Goal: Task Accomplishment & Management: Manage account settings

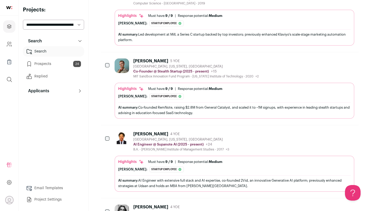
scroll to position [902, 0]
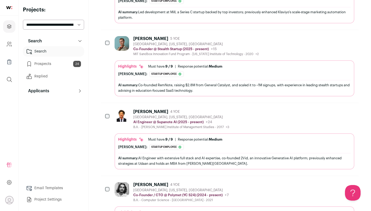
click at [163, 36] on div "[PERSON_NAME]" at bounding box center [150, 38] width 35 height 5
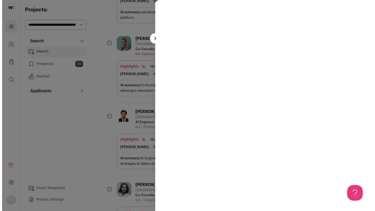
scroll to position [918, 0]
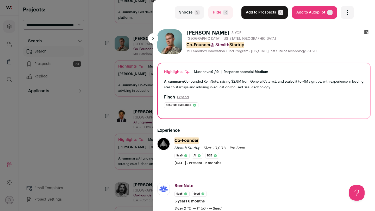
click at [192, 9] on button "Snooze S" at bounding box center [189, 12] width 29 height 12
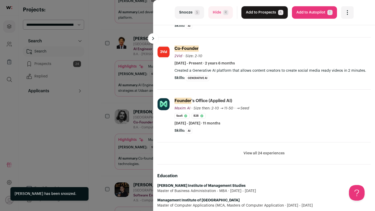
scroll to position [152, 0]
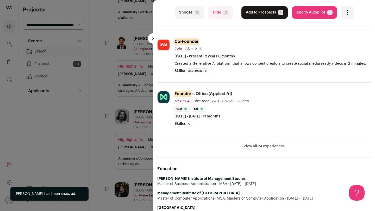
click at [265, 146] on button "View all 24 experiences" at bounding box center [263, 146] width 41 height 5
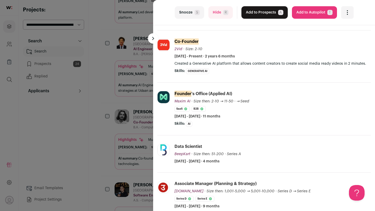
click at [186, 13] on button "Snooze S" at bounding box center [189, 12] width 29 height 12
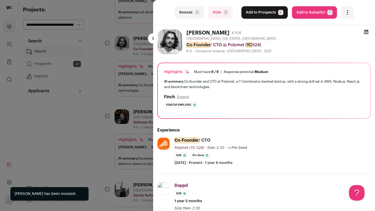
click at [186, 13] on button "Snooze S" at bounding box center [189, 12] width 29 height 12
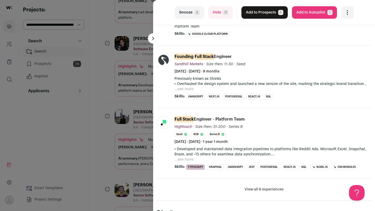
scroll to position [199, 0]
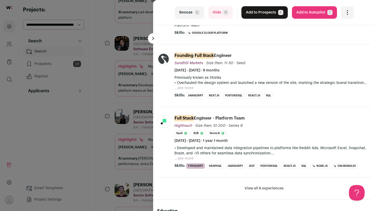
click at [180, 161] on button "...see more" at bounding box center [183, 158] width 19 height 5
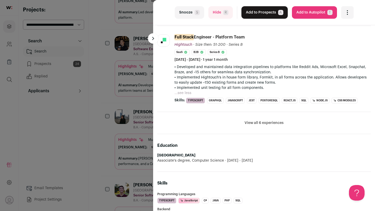
scroll to position [280, 0]
click at [117, 128] on div "last Snooze S Hide R Add to Prospects A Are you sure? [PERSON_NAME] is already …" at bounding box center [187, 105] width 375 height 211
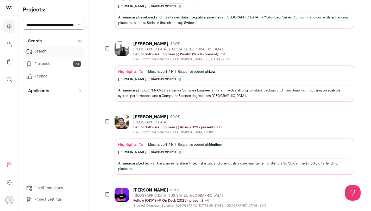
click at [132, 128] on div "[PERSON_NAME] 6 YOE [GEOGRAPHIC_DATA] Senior Software Engineer @ Ansa (2023 - p…" at bounding box center [168, 124] width 108 height 20
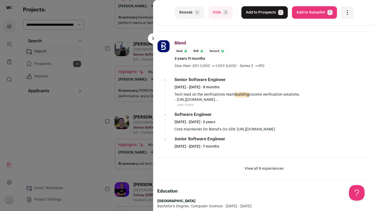
scroll to position [309, 0]
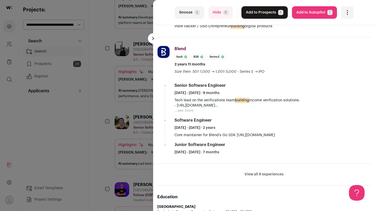
click at [268, 14] on button "Add to Prospects A" at bounding box center [264, 12] width 46 height 12
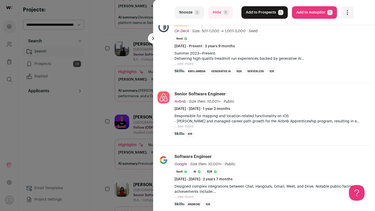
scroll to position [119, 0]
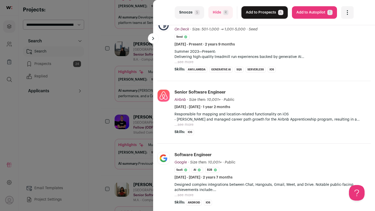
click at [126, 152] on div "last Snooze S Hide R Add to Prospects A Are you sure? [PERSON_NAME] is already …" at bounding box center [187, 105] width 375 height 211
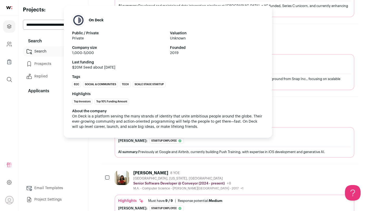
click at [163, 117] on span "On Deck is a platform serving the many strands of identity that unite ambitious…" at bounding box center [167, 122] width 191 height 14
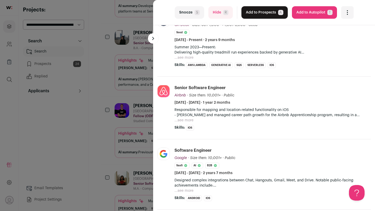
scroll to position [124, 0]
click at [186, 57] on button "...see more" at bounding box center [183, 57] width 19 height 5
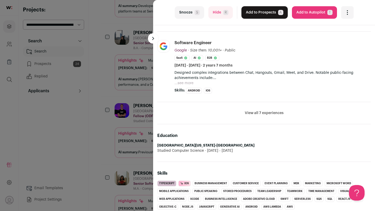
scroll to position [0, 0]
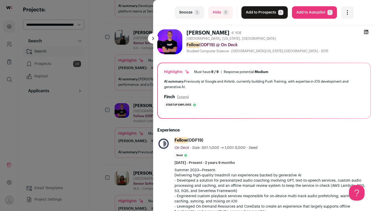
click at [114, 129] on div "last Snooze S Hide R Add to Prospects A Are you sure? [PERSON_NAME] is already …" at bounding box center [187, 105] width 375 height 211
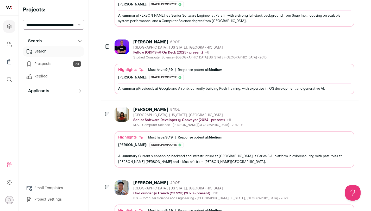
click at [131, 124] on div "[PERSON_NAME] 8 YOE [GEOGRAPHIC_DATA], [US_STATE], [GEOGRAPHIC_DATA] Senior Sof…" at bounding box center [178, 117] width 129 height 20
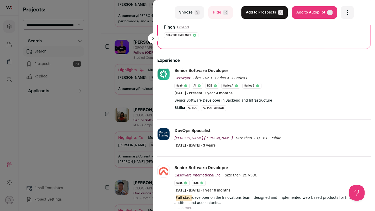
scroll to position [71, 0]
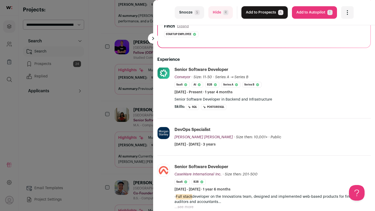
click at [105, 134] on div "last Snooze S Hide R Add to Prospects A Are you sure? [PERSON_NAME] is already …" at bounding box center [187, 105] width 375 height 211
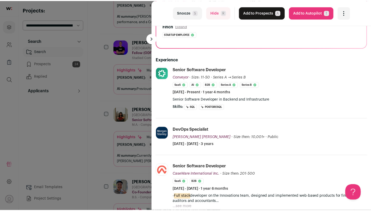
scroll to position [1067, 0]
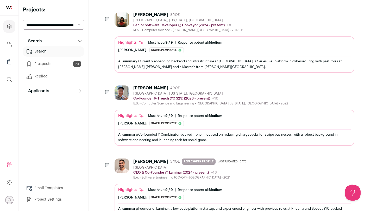
click at [154, 109] on div "[PERSON_NAME] 4 YOE [GEOGRAPHIC_DATA], [US_STATE], [GEOGRAPHIC_DATA] Co-Founder…" at bounding box center [234, 116] width 240 height 60
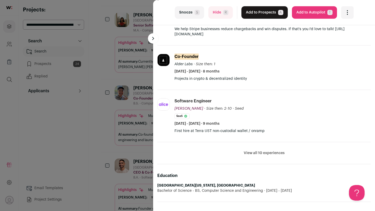
scroll to position [146, 0]
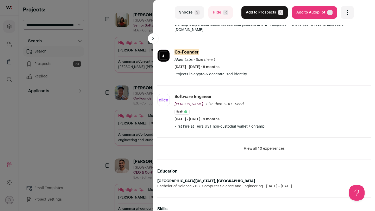
click at [254, 151] on button "View all 10 experiences" at bounding box center [263, 148] width 41 height 5
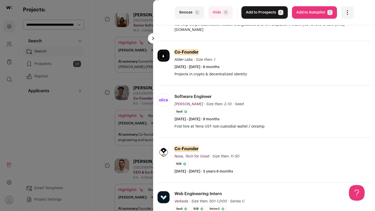
scroll to position [0, 0]
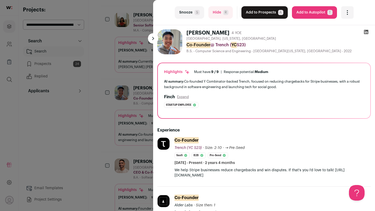
click at [364, 34] on icon at bounding box center [366, 32] width 4 height 4
click at [182, 17] on button "Snooze S" at bounding box center [189, 12] width 29 height 12
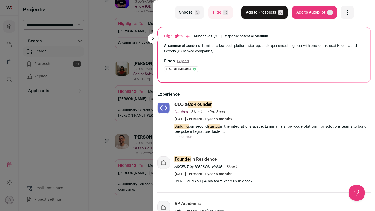
scroll to position [39, 0]
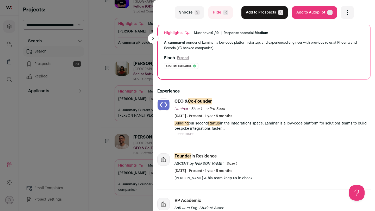
click at [111, 115] on div "last Snooze S Hide R Add to Prospects A Are you sure? [PERSON_NAME] is already …" at bounding box center [187, 105] width 375 height 211
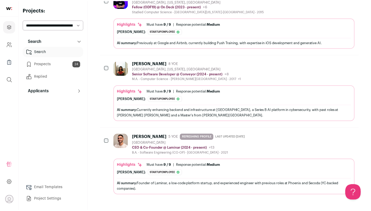
scroll to position [1113, 0]
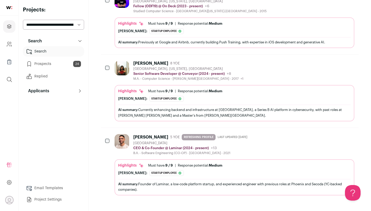
click at [138, 103] on div "Highlights Must have: 9 / 9 How many must haves have been fulfilled? | Response…" at bounding box center [234, 104] width 232 height 31
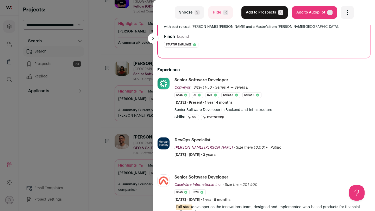
scroll to position [61, 0]
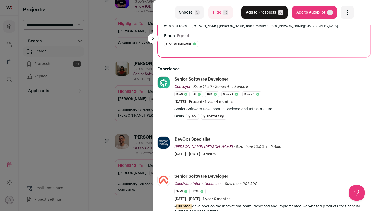
click at [189, 13] on button "Snooze S" at bounding box center [189, 12] width 29 height 12
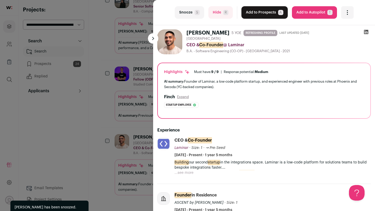
scroll to position [1034, 0]
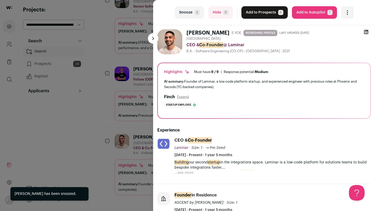
click at [189, 13] on button "Snooze S" at bounding box center [189, 12] width 29 height 12
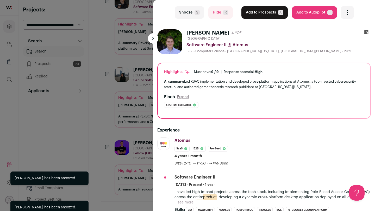
scroll to position [960, 0]
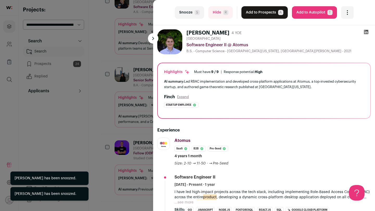
click at [122, 113] on div "last Snooze S Hide R Add to Prospects A Are you sure? [PERSON_NAME] is already …" at bounding box center [187, 105] width 375 height 211
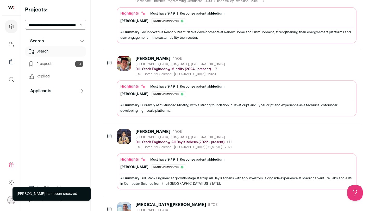
scroll to position [0, 0]
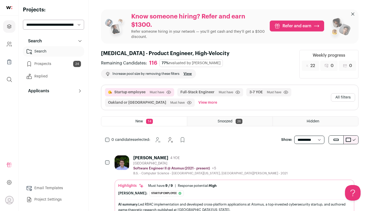
click at [350, 96] on button "All filters" at bounding box center [343, 97] width 24 height 8
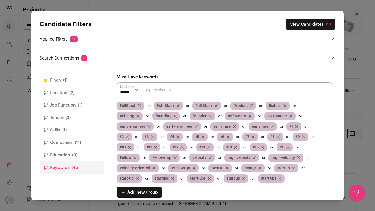
click at [56, 77] on button "[PERSON_NAME] (1)" at bounding box center [72, 80] width 65 height 12
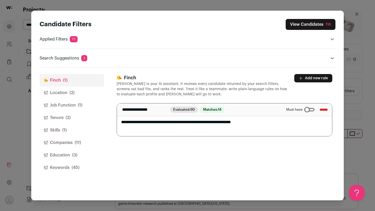
click at [246, 123] on textarea "**********" at bounding box center [224, 120] width 215 height 33
type textarea "**********"
click at [291, 175] on div "**********" at bounding box center [226, 134] width 218 height 133
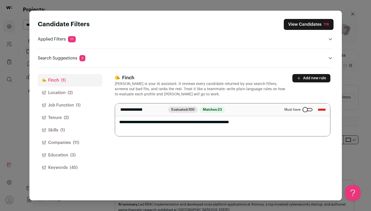
click at [57, 92] on button "Location (2)" at bounding box center [70, 93] width 65 height 12
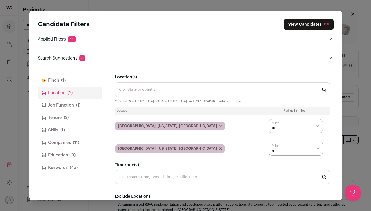
click at [59, 101] on button "Job Function (1)" at bounding box center [70, 105] width 65 height 12
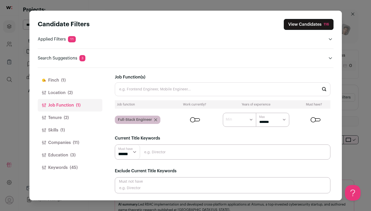
click at [277, 123] on select "****** ******* ******* ******* ******* ******* ******* ******* ******* ********…" at bounding box center [272, 120] width 33 height 14
select select "*"
click at [256, 113] on select "****** ******* ******* ******* ******* ******* ******* ******* ******* ********…" at bounding box center [272, 120] width 33 height 14
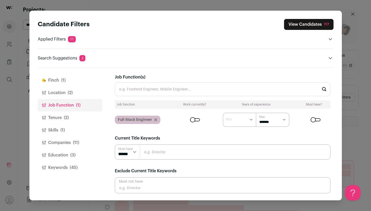
click at [56, 118] on button "Tenure (2)" at bounding box center [70, 118] width 65 height 12
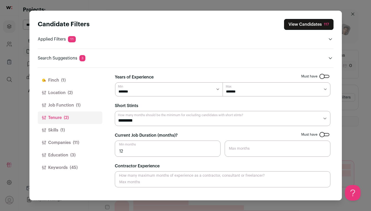
click at [64, 129] on span "(1)" at bounding box center [62, 130] width 4 height 6
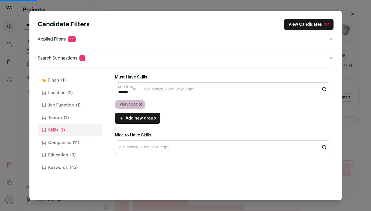
click at [152, 88] on input "Close modal via background" at bounding box center [222, 89] width 215 height 14
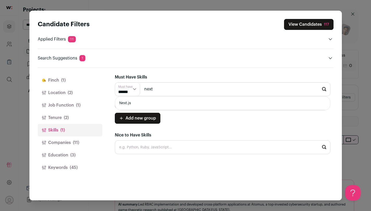
click at [140, 100] on li "Next.js" at bounding box center [222, 103] width 215 height 14
type input "Next.js"
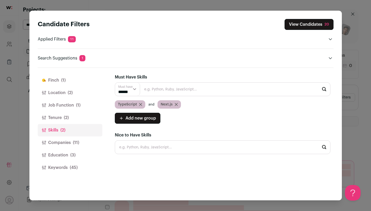
click at [134, 89] on select "****** ******" at bounding box center [127, 89] width 25 height 13
select select "**"
click at [115, 83] on select "****** ******" at bounding box center [127, 89] width 25 height 13
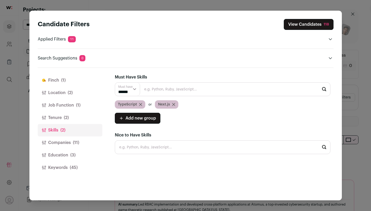
click at [155, 89] on input "Close modal via background" at bounding box center [222, 89] width 215 height 14
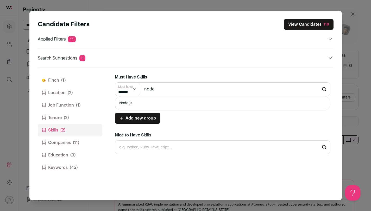
click at [149, 101] on li "Node.js" at bounding box center [222, 103] width 215 height 14
type input "Node.js"
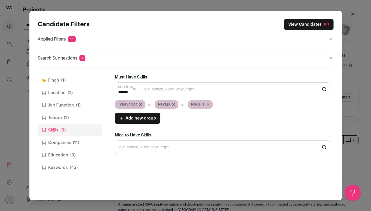
click at [62, 115] on button "Tenure (2)" at bounding box center [70, 118] width 65 height 12
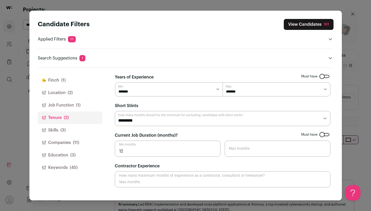
click at [70, 105] on button "Job Function (1)" at bounding box center [70, 105] width 65 height 12
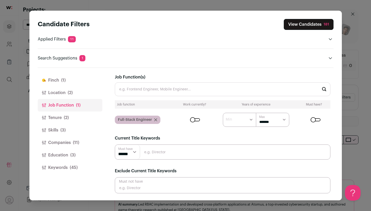
click at [75, 94] on button "Location (2)" at bounding box center [70, 93] width 65 height 12
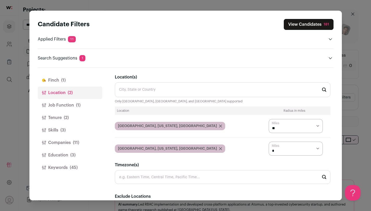
click at [74, 81] on button "[PERSON_NAME] (1)" at bounding box center [70, 80] width 65 height 12
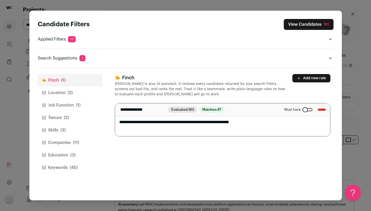
click at [353, 152] on div "Candidate Filters View Candidates 181 Applied Filters 11 Recent startup Must ha…" at bounding box center [185, 105] width 371 height 211
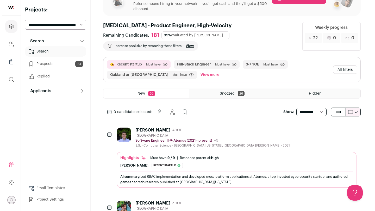
scroll to position [42, 0]
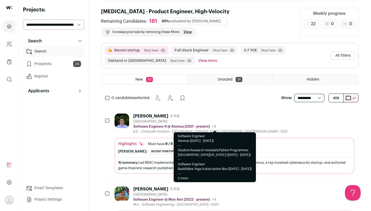
click at [214, 125] on span "+5" at bounding box center [214, 127] width 4 height 4
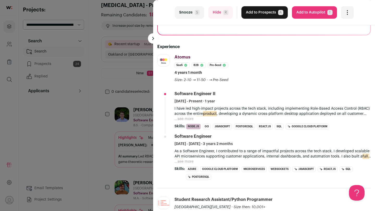
scroll to position [85, 0]
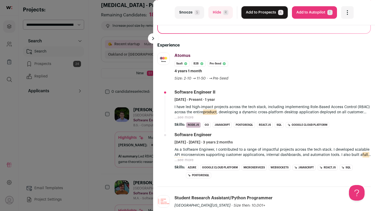
click at [193, 18] on button "Snooze S" at bounding box center [189, 12] width 29 height 12
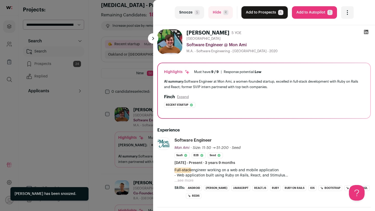
click at [193, 17] on button "Snooze S" at bounding box center [189, 12] width 29 height 12
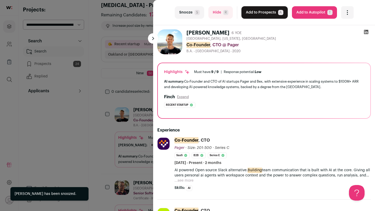
click at [193, 17] on button "Snooze S" at bounding box center [189, 12] width 29 height 12
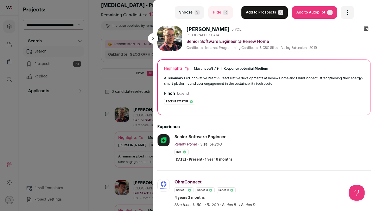
scroll to position [0, 0]
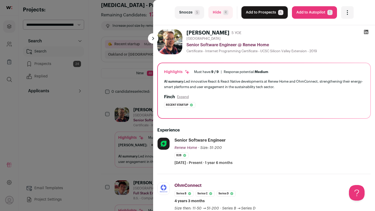
click at [196, 15] on span "S" at bounding box center [196, 12] width 5 height 5
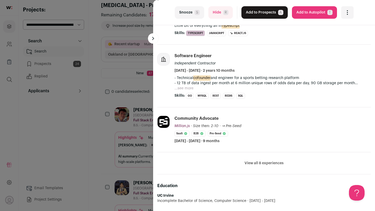
scroll to position [145, 0]
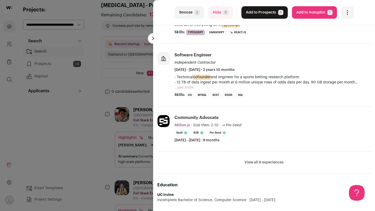
click at [266, 163] on button "View all 8 experiences" at bounding box center [263, 162] width 39 height 5
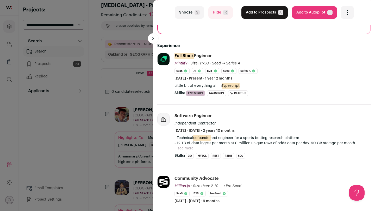
scroll to position [86, 0]
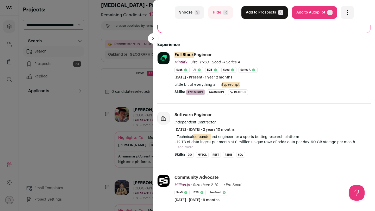
click at [191, 147] on button "...see more" at bounding box center [183, 147] width 19 height 5
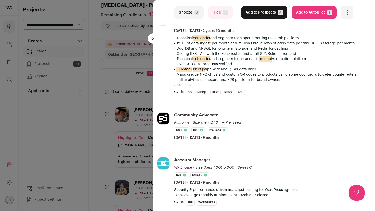
scroll to position [1, 0]
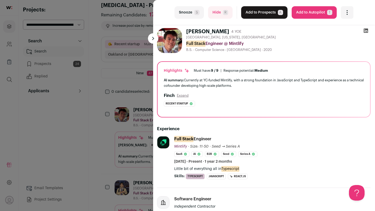
click at [114, 150] on div "last Snooze S Hide R Add to Prospects A Are you sure? [PERSON_NAME] is already …" at bounding box center [187, 105] width 375 height 211
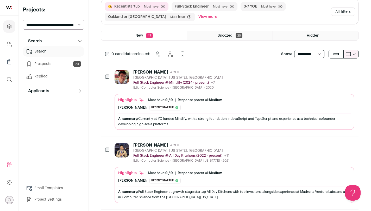
scroll to position [90, 0]
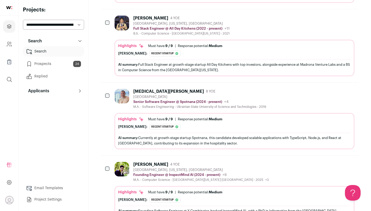
click at [174, 118] on ul "Must have: 9 / 9 How many must haves have been fulfilled? | Response potential:…" at bounding box center [185, 119] width 74 height 4
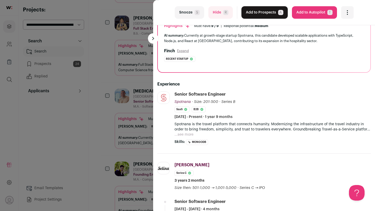
scroll to position [53, 0]
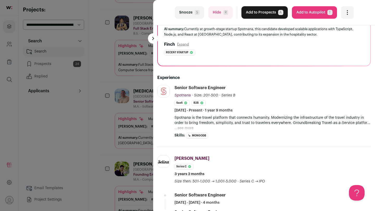
click at [123, 117] on div "last Snooze S Hide R Add to Prospects A Are you sure? [MEDICAL_DATA][PERSON_NAM…" at bounding box center [187, 105] width 375 height 211
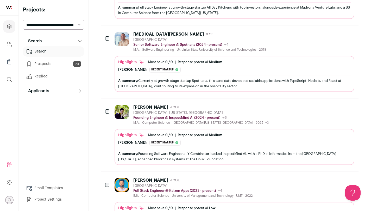
click at [164, 115] on div "Founding Engineer @ InspectMind AI (2024 - present) InspectMind AI Public / Pri…" at bounding box center [200, 117] width 135 height 5
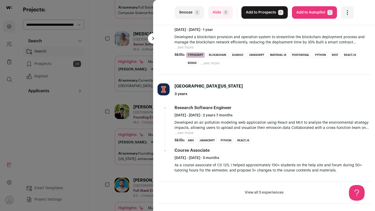
scroll to position [219, 0]
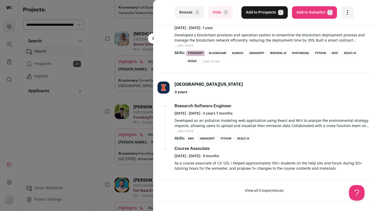
click at [99, 114] on div "last Snooze S Hide R Add to Prospects A Are you sure? [PERSON_NAME] is already …" at bounding box center [187, 105] width 375 height 211
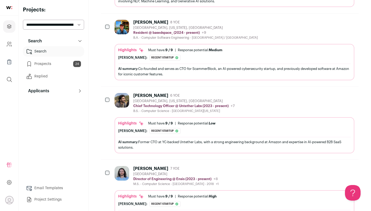
scroll to position [523, 0]
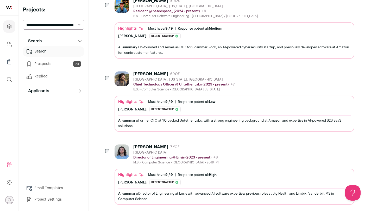
click at [130, 100] on div "Highlights" at bounding box center [131, 101] width 26 height 5
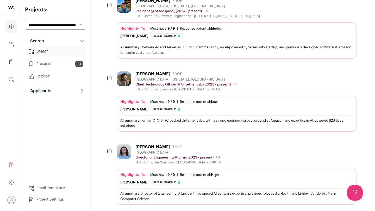
scroll to position [517, 0]
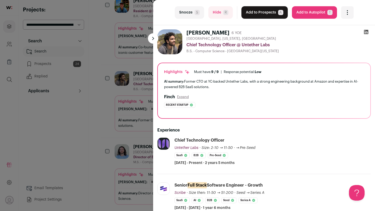
click at [188, 12] on button "Snooze S" at bounding box center [189, 12] width 29 height 12
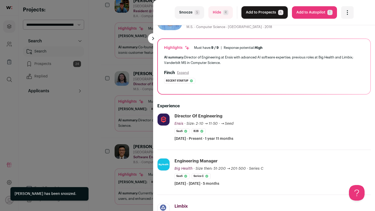
scroll to position [26, 0]
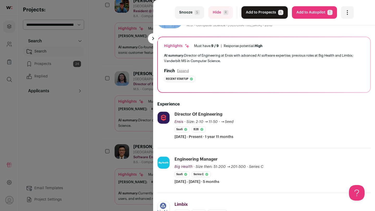
click at [118, 128] on div "last Snooze S Hide R Add to Prospects A Are you sure? [PERSON_NAME] is already …" at bounding box center [187, 105] width 375 height 211
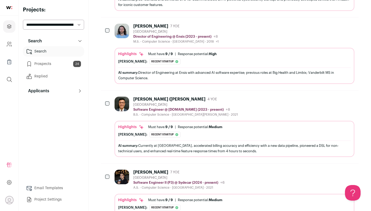
scroll to position [572, 0]
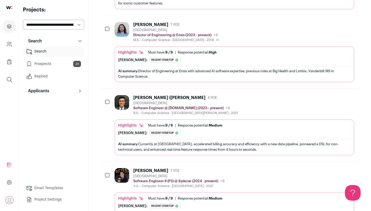
click at [138, 115] on div "[PERSON_NAME] ([PERSON_NAME] 4 YOE [GEOGRAPHIC_DATA] Software Engineer @ [DOMAI…" at bounding box center [234, 125] width 240 height 60
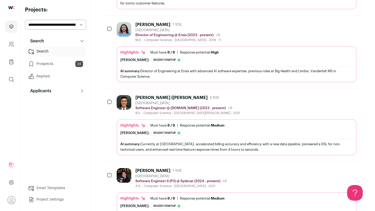
scroll to position [566, 0]
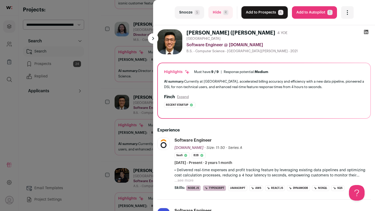
click at [116, 147] on div "last Snooze S Hide R Add to Prospects A Are you sure? [PERSON_NAME] ([PERSON_NA…" at bounding box center [187, 105] width 375 height 211
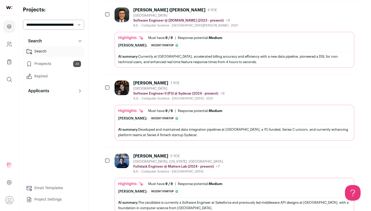
scroll to position [661, 0]
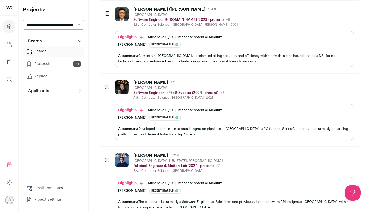
click at [177, 157] on div "[PERSON_NAME] 5 YOE" at bounding box center [177, 155] width 89 height 5
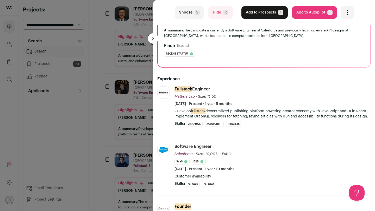
scroll to position [51, 0]
click at [108, 128] on div "last Snooze S Hide R Add to Prospects A Are you sure? [PERSON_NAME] is already …" at bounding box center [187, 105] width 375 height 211
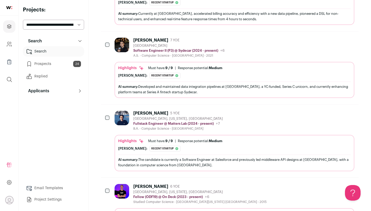
scroll to position [711, 0]
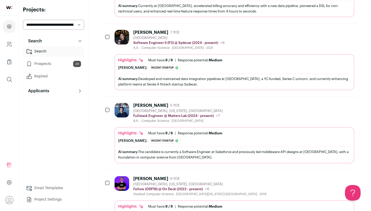
click at [184, 112] on div "[GEOGRAPHIC_DATA], [US_STATE], [GEOGRAPHIC_DATA]" at bounding box center [177, 111] width 89 height 4
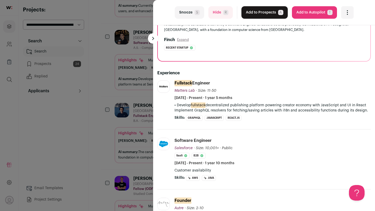
scroll to position [57, 0]
click at [110, 141] on div "last Snooze S Hide R Add to Prospects A Are you sure? [PERSON_NAME] is already …" at bounding box center [187, 105] width 375 height 211
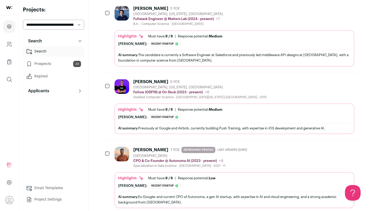
scroll to position [809, 0]
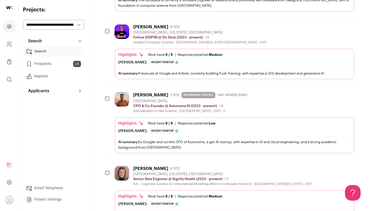
click at [163, 117] on div "Highlights Must have: 9 / 9 How many must haves have been fulfilled? | Response…" at bounding box center [234, 135] width 240 height 36
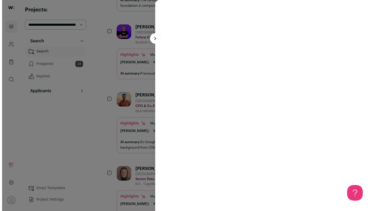
scroll to position [857, 0]
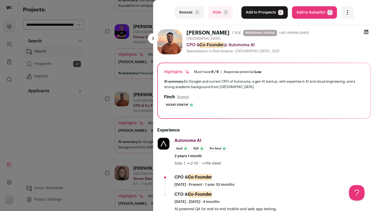
click at [192, 15] on button "Snooze S" at bounding box center [189, 12] width 29 height 12
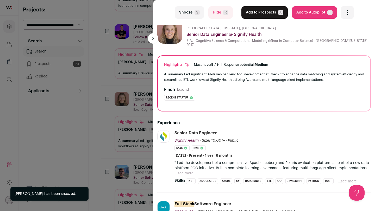
scroll to position [12, 0]
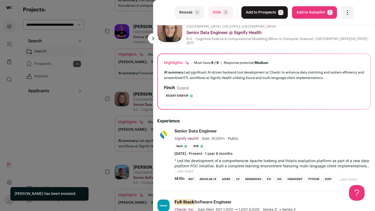
click at [216, 16] on button "Hide R" at bounding box center [220, 12] width 24 height 12
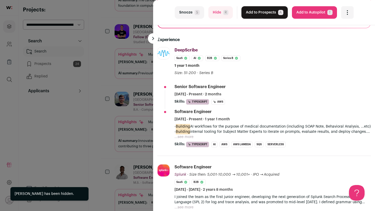
scroll to position [91, 0]
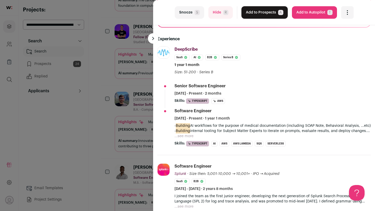
click at [188, 137] on button "...see more" at bounding box center [183, 136] width 19 height 5
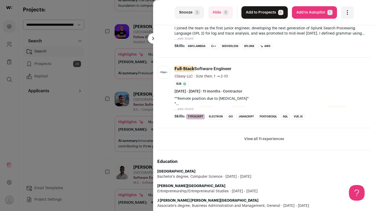
scroll to position [0, 0]
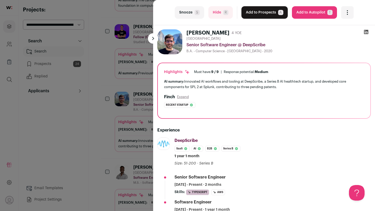
click at [261, 14] on button "Add to Prospects A" at bounding box center [264, 12] width 46 height 12
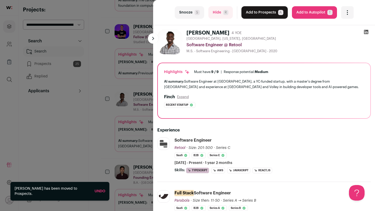
click at [272, 16] on button "Add to Prospects A" at bounding box center [264, 12] width 46 height 12
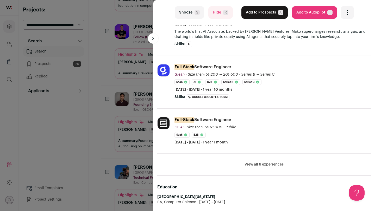
scroll to position [140, 0]
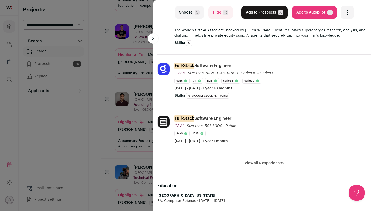
click at [260, 164] on button "View all 6 experiences" at bounding box center [263, 163] width 39 height 5
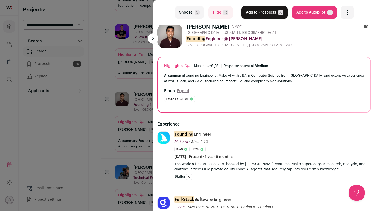
scroll to position [0, 0]
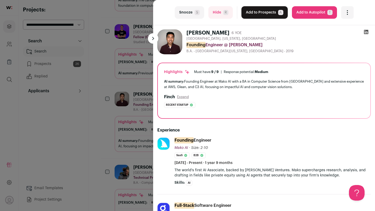
click at [255, 15] on button "Add to Prospects A" at bounding box center [264, 12] width 46 height 12
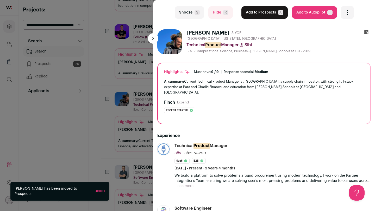
click at [224, 14] on span "R" at bounding box center [225, 12] width 5 height 5
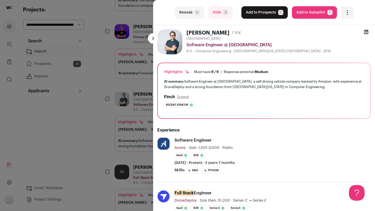
click at [253, 18] on button "Add to Prospects A" at bounding box center [264, 12] width 46 height 12
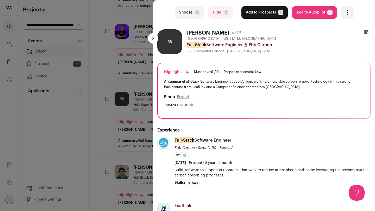
click at [263, 15] on button "Add to Prospects A" at bounding box center [264, 12] width 46 height 12
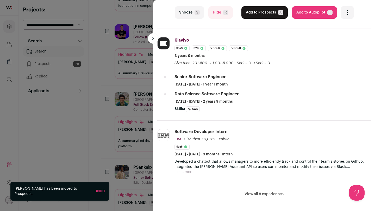
scroll to position [108, 0]
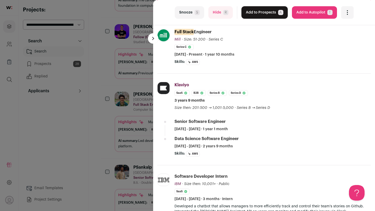
click at [94, 98] on div "last Snooze S Hide R Add to Prospects A Are you sure? [PERSON_NAME] is already …" at bounding box center [187, 105] width 375 height 211
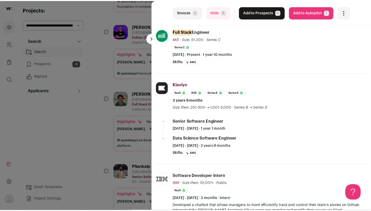
scroll to position [863, 0]
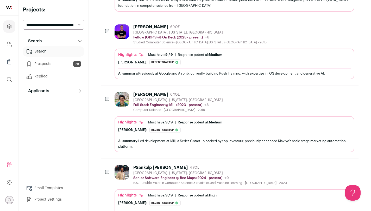
click at [188, 67] on div "Highlights Must have: 9 / 9 How many must haves have been fulfilled? | Response…" at bounding box center [234, 65] width 232 height 26
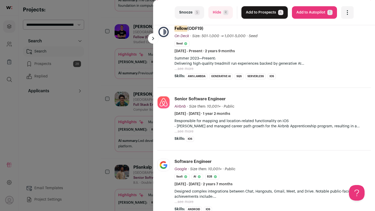
scroll to position [112, 0]
click at [123, 119] on div "last Snooze S Hide R Add to Prospects A Are you sure? [PERSON_NAME] is already …" at bounding box center [187, 105] width 375 height 211
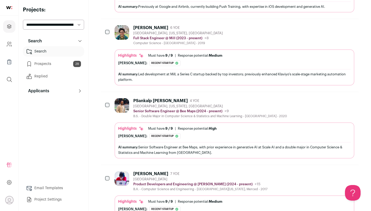
scroll to position [930, 0]
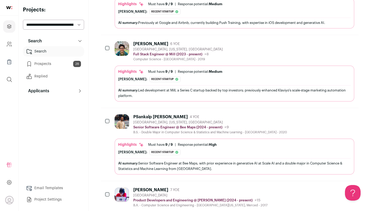
click at [182, 80] on div "[PERSON_NAME]: Recent startup The candidate's current role at Mill started on […" at bounding box center [234, 79] width 232 height 6
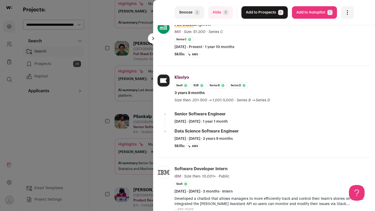
scroll to position [119, 0]
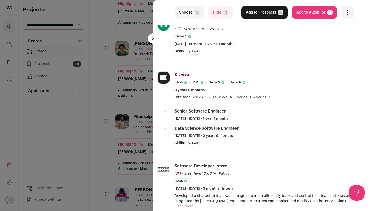
click at [131, 80] on div "last Snooze S Hide R Add to Prospects A Are you sure? [PERSON_NAME] is already …" at bounding box center [187, 105] width 375 height 211
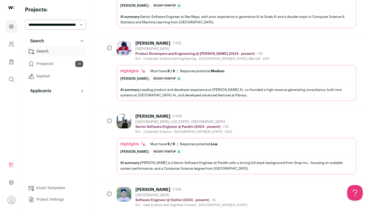
scroll to position [1066, 0]
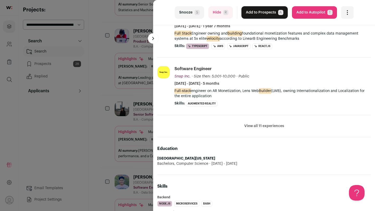
scroll to position [197, 0]
click at [259, 16] on button "Add to Prospects A" at bounding box center [264, 12] width 46 height 12
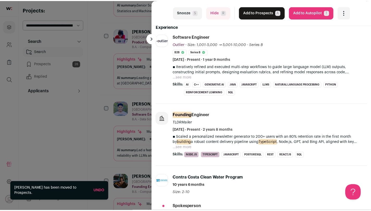
scroll to position [107, 0]
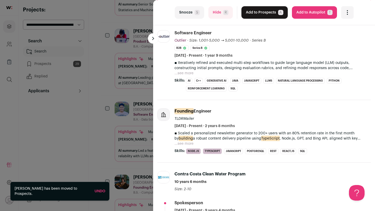
click at [138, 125] on div "last Snooze S Hide R Add to Prospects A Are you sure? [PERSON_NAME] is already …" at bounding box center [187, 105] width 375 height 211
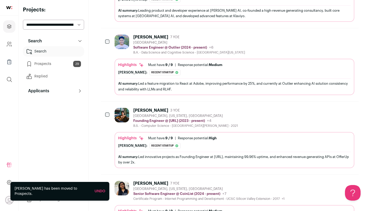
click at [138, 125] on div "B.S. - Computer Science - [GEOGRAPHIC_DATA][PERSON_NAME] - 2021" at bounding box center [185, 126] width 105 height 4
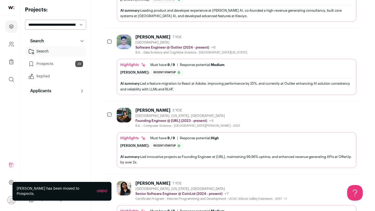
scroll to position [1133, 0]
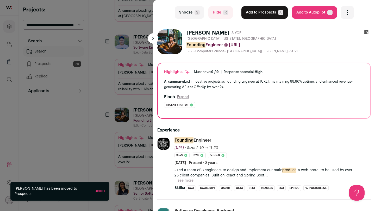
click at [114, 129] on div "last Snooze S Hide R Add to Prospects A Are you sure? [PERSON_NAME] is already …" at bounding box center [187, 105] width 375 height 211
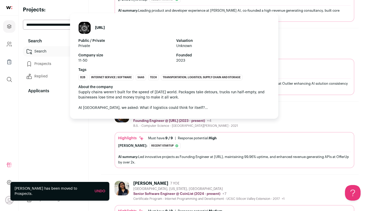
click at [141, 122] on p "Founding Engineer @ [URL] (2023 - present)" at bounding box center [169, 121] width 72 height 4
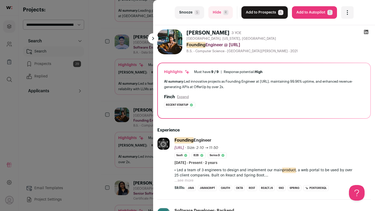
click at [117, 139] on div "last Snooze S Hide R Add to Prospects A Are you sure? [PERSON_NAME] is already …" at bounding box center [187, 105] width 375 height 211
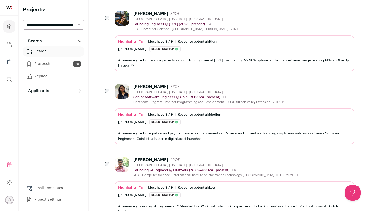
click at [157, 116] on div "Must have: 9 / 9" at bounding box center [160, 115] width 25 height 4
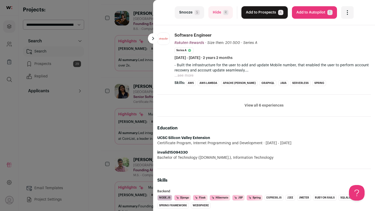
scroll to position [294, 0]
click at [109, 133] on div "last Snooze S Hide R Add to Prospects A Are you sure? [PERSON_NAME] is already …" at bounding box center [187, 105] width 375 height 211
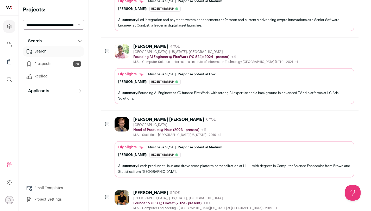
click at [162, 87] on div "Highlights Must have: 9 / 9 How many must haves have been fulfilled? | Response…" at bounding box center [234, 87] width 232 height 31
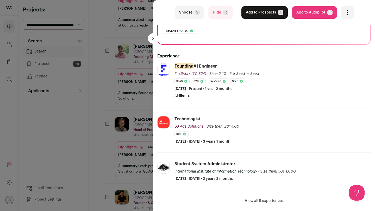
scroll to position [75, 0]
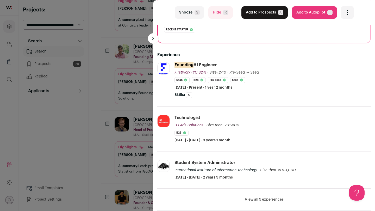
click at [119, 104] on div "last Snooze S Hide R Add to Prospects A Are you sure? [PERSON_NAME] is already …" at bounding box center [187, 105] width 375 height 211
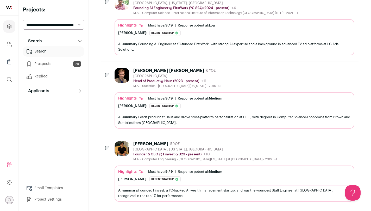
click at [156, 101] on div "Highlights Must have: 9 / 9 How many must haves have been fulfilled? | Response…" at bounding box center [234, 102] width 232 height 13
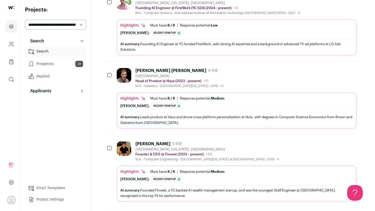
scroll to position [1392, 0]
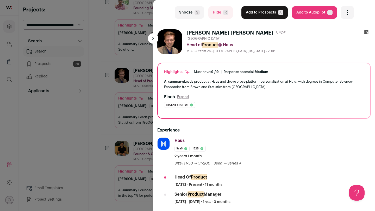
click at [185, 13] on button "Snooze S" at bounding box center [189, 12] width 29 height 12
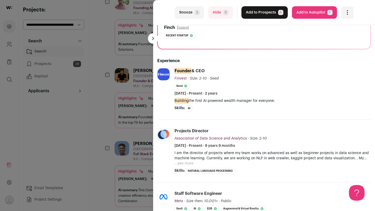
scroll to position [70, 0]
click at [188, 11] on button "Snooze S" at bounding box center [189, 12] width 29 height 12
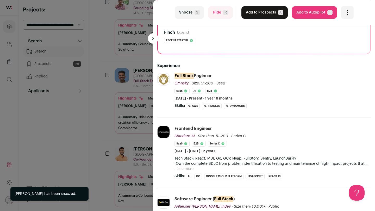
scroll to position [70, 0]
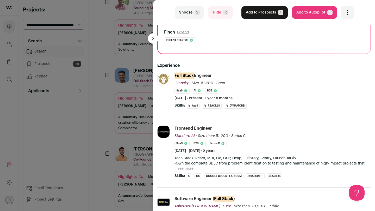
click at [125, 91] on div "last Snooze S Hide R Add to Prospects A Are you sure? [PERSON_NAME] is already …" at bounding box center [187, 105] width 375 height 211
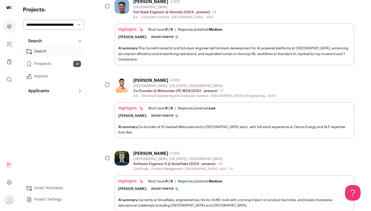
click at [135, 92] on div "[PERSON_NAME] 4 YOE [GEOGRAPHIC_DATA], [US_STATE], [GEOGRAPHIC_DATA] Co-Founder…" at bounding box center [234, 108] width 240 height 60
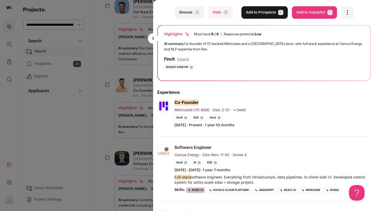
scroll to position [46, 0]
click at [187, 15] on button "Snooze S" at bounding box center [189, 12] width 29 height 12
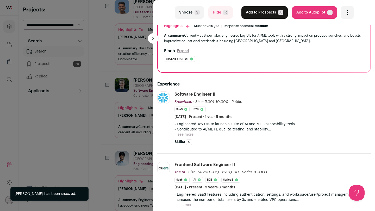
scroll to position [74, 0]
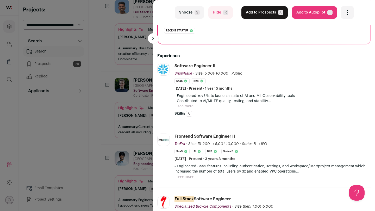
click at [118, 133] on div "last Snooze S Hide R Add to Prospects A Are you sure? [PERSON_NAME] is already …" at bounding box center [187, 105] width 375 height 211
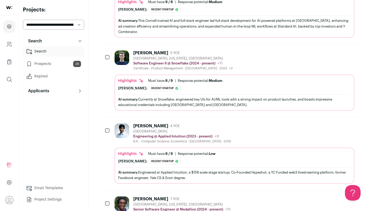
click at [120, 130] on img at bounding box center [121, 131] width 15 height 15
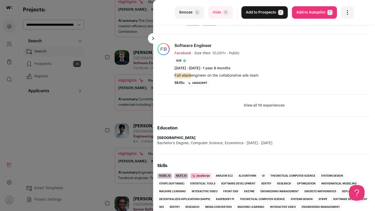
scroll to position [0, 0]
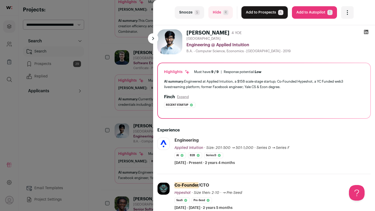
click at [269, 12] on button "Add to Prospects A" at bounding box center [264, 12] width 46 height 12
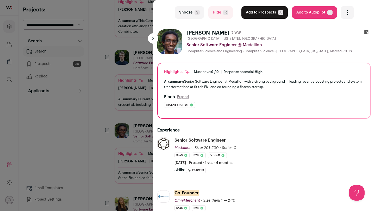
click at [258, 16] on button "Add to Prospects A" at bounding box center [264, 12] width 46 height 12
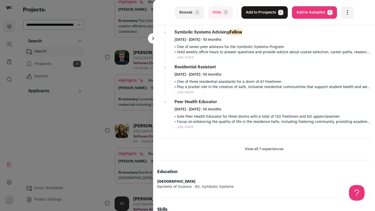
scroll to position [279, 0]
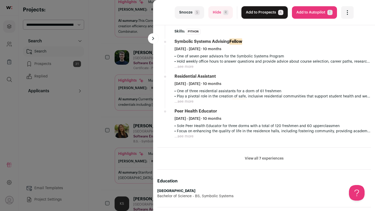
click at [184, 67] on button "...see more" at bounding box center [183, 66] width 19 height 5
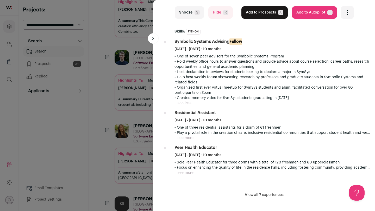
click at [262, 14] on button "Add to Prospects A" at bounding box center [264, 12] width 46 height 12
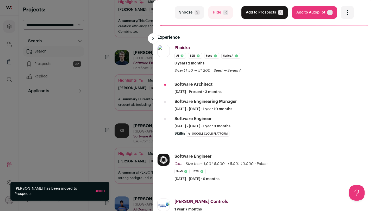
scroll to position [74, 0]
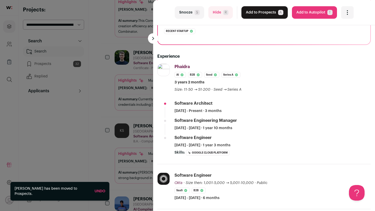
click at [264, 13] on button "Add to Prospects A" at bounding box center [264, 12] width 46 height 12
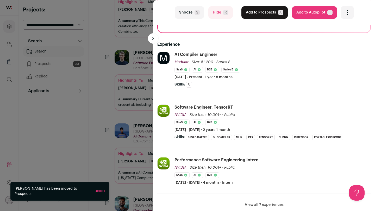
scroll to position [86, 0]
click at [214, 14] on button "Hide R" at bounding box center [220, 12] width 24 height 12
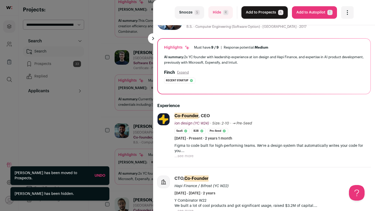
scroll to position [40, 0]
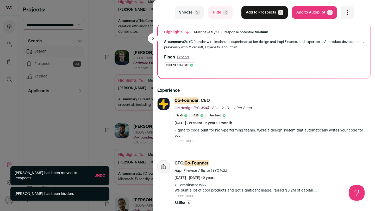
click at [187, 11] on button "Snooze S" at bounding box center [189, 12] width 29 height 12
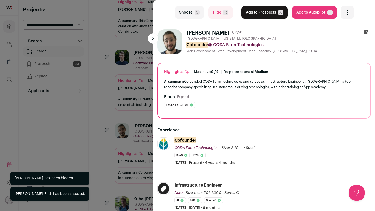
click at [105, 140] on div "last Snooze S Hide R Add to Prospects A Are you sure? [PERSON_NAME] is already …" at bounding box center [187, 105] width 375 height 211
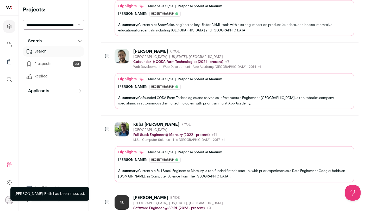
scroll to position [1573, 0]
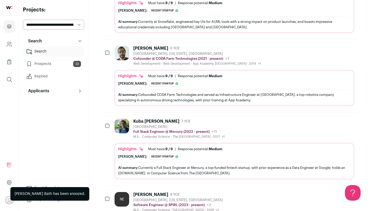
click at [162, 134] on div "Kuba [PERSON_NAME] 7 YOE [GEOGRAPHIC_DATA] Full Stack Engineer @ Mercury (2022 …" at bounding box center [234, 149] width 240 height 60
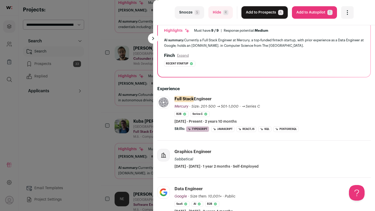
scroll to position [0, 0]
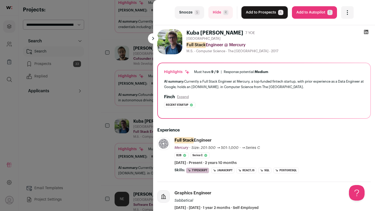
click at [252, 14] on button "Add to Prospects A" at bounding box center [264, 12] width 46 height 12
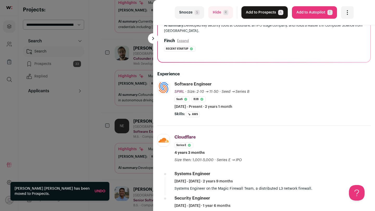
scroll to position [57, 0]
click at [121, 154] on div "last Snooze S Hide R Add to Prospects A Are you sure? Nadin El-[PERSON_NAME] is…" at bounding box center [187, 105] width 375 height 211
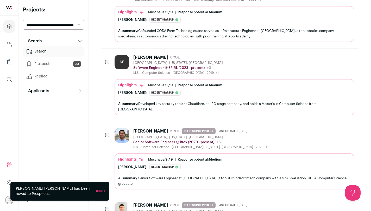
click at [145, 145] on div "B.S. - Computer Science - [GEOGRAPHIC_DATA][US_STATE], [GEOGRAPHIC_DATA] - 2020…" at bounding box center [200, 147] width 135 height 4
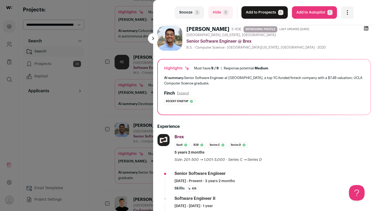
scroll to position [0, 0]
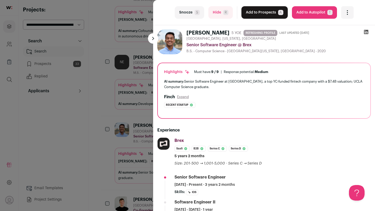
click at [363, 31] on icon at bounding box center [365, 31] width 5 height 5
click at [259, 14] on button "Add to Prospects A" at bounding box center [264, 12] width 46 height 12
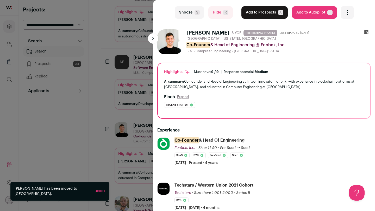
click at [190, 10] on button "Snooze S" at bounding box center [189, 12] width 29 height 12
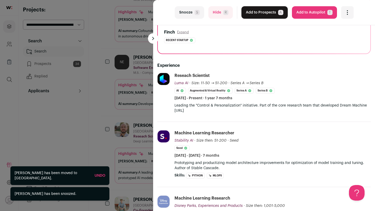
scroll to position [68, 0]
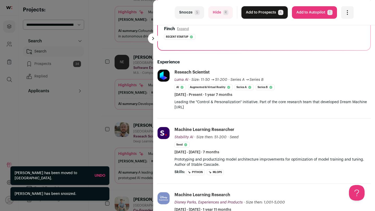
click at [210, 13] on button "Hide R" at bounding box center [220, 12] width 24 height 12
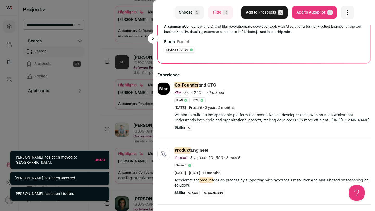
scroll to position [64, 0]
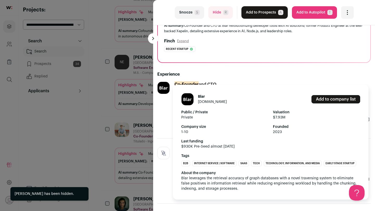
click at [124, 107] on div "last Snooze S Hide R Add to Prospects A Are you sure? [PERSON_NAME] is already …" at bounding box center [187, 105] width 375 height 211
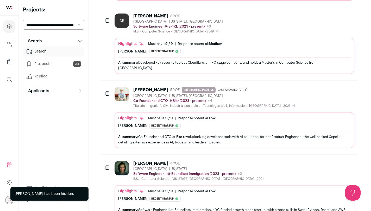
scroll to position [1693, 0]
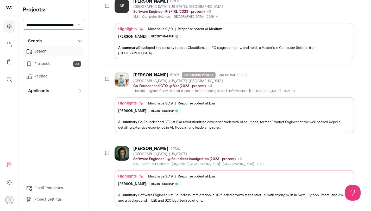
click at [157, 157] on div "[PERSON_NAME] 4 YOE [GEOGRAPHIC_DATA], [US_STATE] Software Engineer II @ Boundl…" at bounding box center [234, 176] width 240 height 60
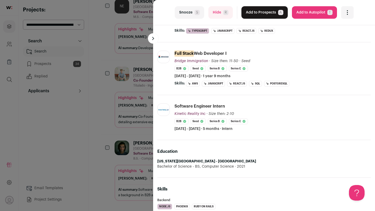
scroll to position [150, 0]
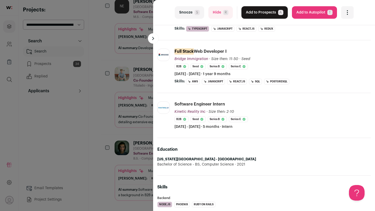
click at [106, 112] on div "last Snooze S Hide R Add to Prospects A Are you sure? [PERSON_NAME] is already …" at bounding box center [187, 105] width 375 height 211
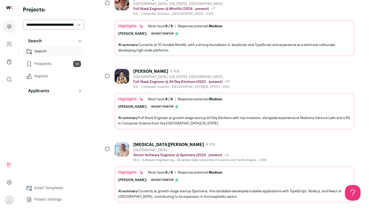
scroll to position [0, 0]
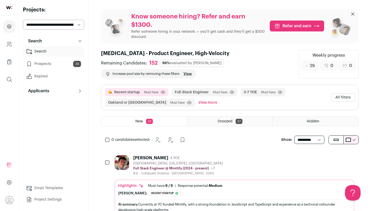
click at [52, 62] on link "Prospects 34" at bounding box center [53, 64] width 61 height 10
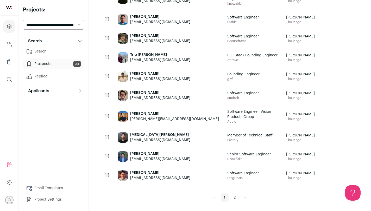
scroll to position [453, 0]
click at [232, 196] on link "2" at bounding box center [234, 198] width 8 height 8
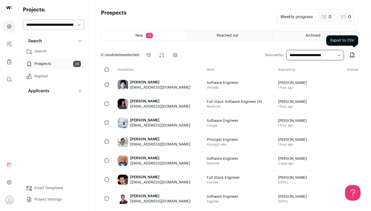
click at [352, 57] on icon "Export to CSV" at bounding box center [352, 55] width 6 height 6
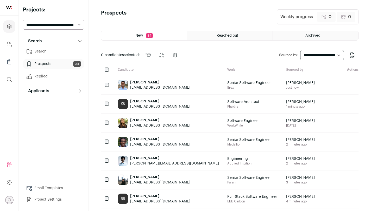
scroll to position [453, 0]
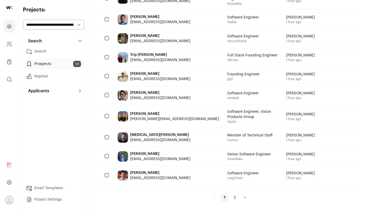
click at [63, 30] on div "**********" at bounding box center [53, 105] width 61 height 199
click at [65, 27] on select "**********" at bounding box center [53, 25] width 61 height 10
click at [11, 45] on icon "Company and ATS Settings" at bounding box center [11, 46] width 1 height 2
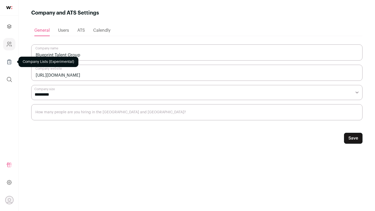
click at [10, 60] on icon "Company Lists" at bounding box center [9, 62] width 6 height 6
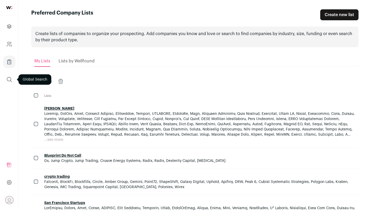
click at [12, 77] on button "submit" at bounding box center [9, 79] width 12 height 12
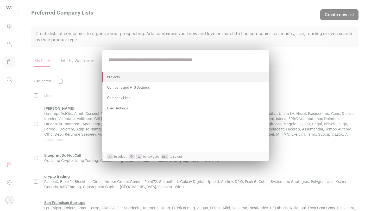
click at [15, 41] on div "Projects Company and ATS Settings Company Lists User Settings to select to navi…" at bounding box center [185, 105] width 371 height 211
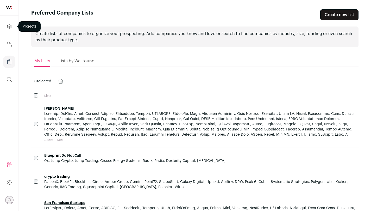
click at [10, 28] on icon "Projects" at bounding box center [9, 26] width 6 height 6
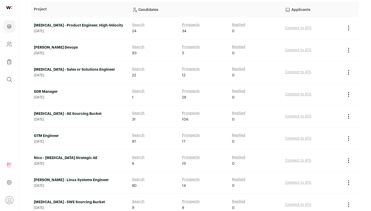
scroll to position [123, 0]
click at [70, 115] on link "[MEDICAL_DATA] - AE Sourcing Bucket" at bounding box center [80, 113] width 93 height 5
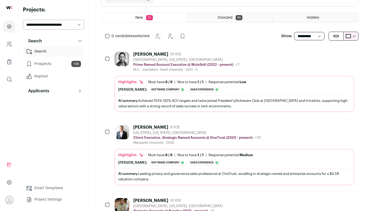
scroll to position [104, 0]
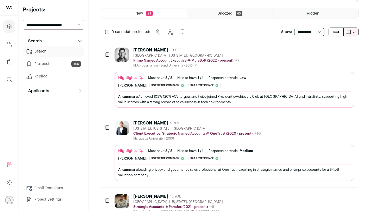
click at [216, 97] on div "AI summary: Achieved 103%-120% ACV targets and twice joined President's/Achieve…" at bounding box center [234, 99] width 232 height 11
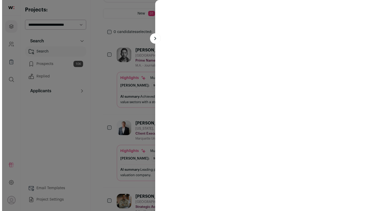
scroll to position [101, 0]
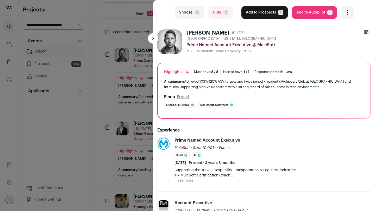
click at [263, 14] on button "Add to Prospects A" at bounding box center [264, 12] width 46 height 12
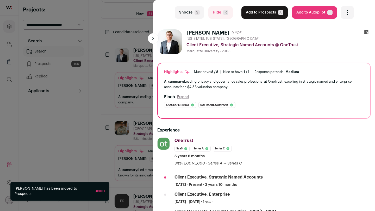
click at [264, 14] on button "Add to Prospects A" at bounding box center [264, 12] width 46 height 12
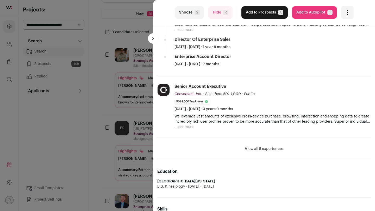
scroll to position [268, 0]
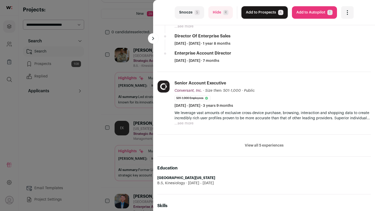
click at [123, 126] on div "last Snooze S Hide R Add to Prospects A Are you sure? [PERSON_NAME] is already …" at bounding box center [187, 105] width 375 height 211
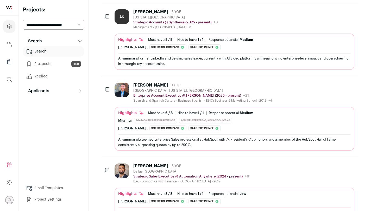
scroll to position [220, 0]
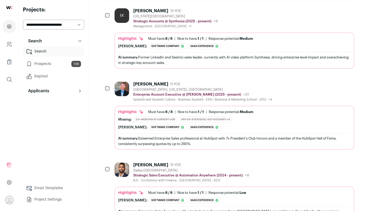
click at [121, 95] on img at bounding box center [121, 89] width 15 height 15
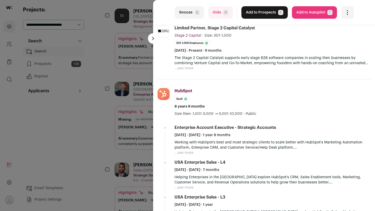
scroll to position [202, 0]
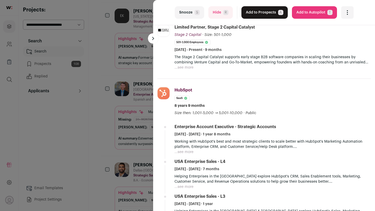
click at [265, 14] on button "Add to Prospects A" at bounding box center [264, 12] width 46 height 12
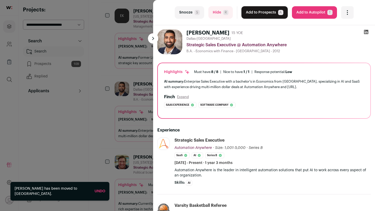
click at [265, 14] on button "Add to Prospects A" at bounding box center [264, 12] width 46 height 12
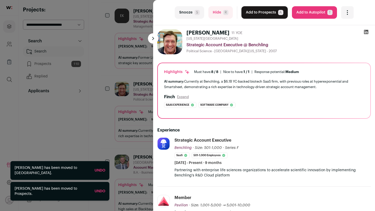
scroll to position [25, 0]
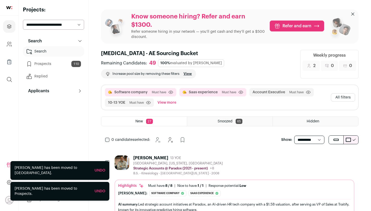
click at [344, 99] on button "All filters" at bounding box center [343, 97] width 24 height 8
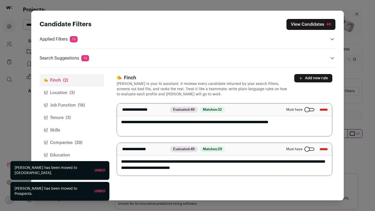
click at [79, 90] on button "Location (3)" at bounding box center [72, 93] width 65 height 12
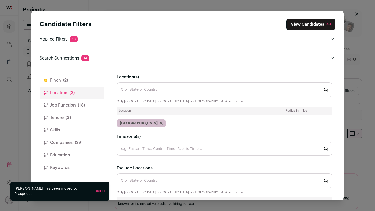
click at [79, 104] on span "(18)" at bounding box center [81, 105] width 7 height 6
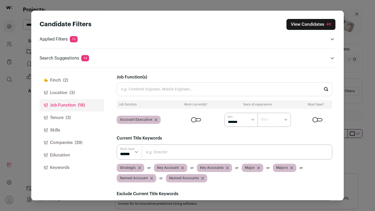
click at [66, 115] on span "(3)" at bounding box center [68, 118] width 5 height 6
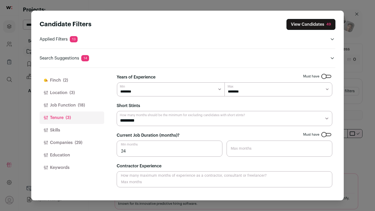
click at [158, 123] on select "********* ******** ******* ******** ******** ******** ******** ******** *******…" at bounding box center [224, 118] width 215 height 15
select select "**"
click at [117, 111] on select "********* ******** ******* ******** ******** ******** ******** ******** *******…" at bounding box center [224, 118] width 215 height 15
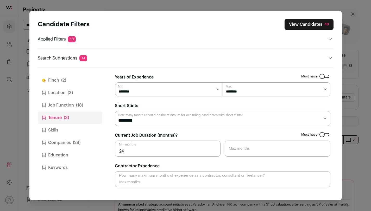
click at [169, 89] on select "******* ****** ******* ******* ******* ******* ******* ******* ******* ******* …" at bounding box center [169, 89] width 108 height 14
select select "*"
click at [115, 82] on select "******* ****** ******* ******* ******* ******* ******* ******* ******* ******* …" at bounding box center [169, 89] width 108 height 14
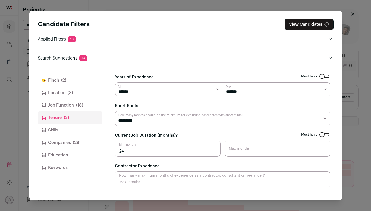
click at [242, 93] on select "******* ******** ******** ******** ******** ******** ******** ******** ********…" at bounding box center [276, 89] width 108 height 14
select select "**"
click at [222, 82] on select "******* ******** ******** ******** ******** ******** ******** ******** ********…" at bounding box center [276, 89] width 108 height 14
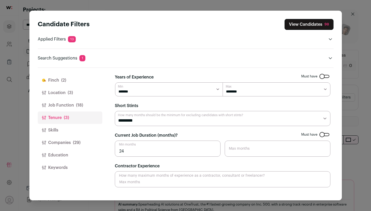
click at [55, 110] on button "Job Function (18)" at bounding box center [70, 105] width 65 height 12
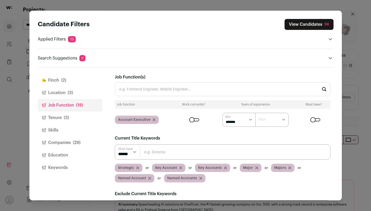
click at [64, 126] on button "Skills" at bounding box center [70, 130] width 65 height 12
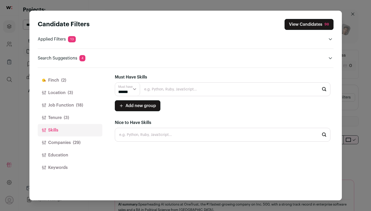
click at [72, 139] on button "Companies (29)" at bounding box center [70, 143] width 65 height 12
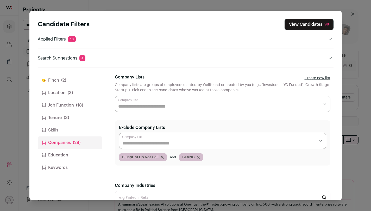
click at [77, 152] on button "Education" at bounding box center [70, 155] width 65 height 12
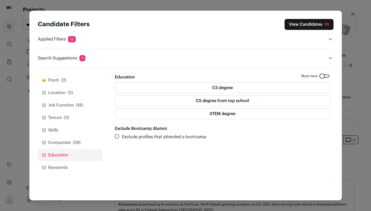
click at [75, 144] on span "(29)" at bounding box center [77, 143] width 8 height 6
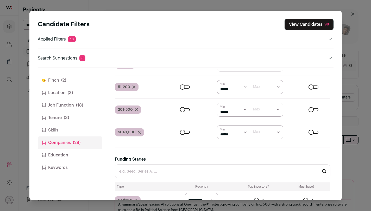
scroll to position [551, 0]
click at [183, 85] on div "Close modal via background" at bounding box center [185, 86] width 10 height 3
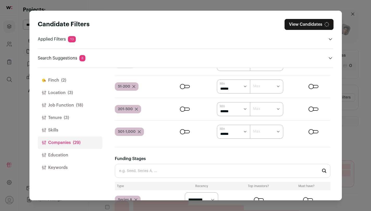
click at [186, 110] on div "Close modal via background" at bounding box center [185, 109] width 10 height 3
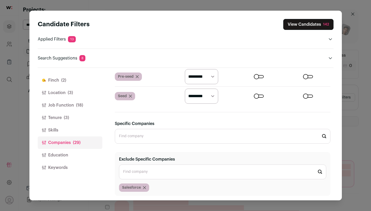
scroll to position [773, 0]
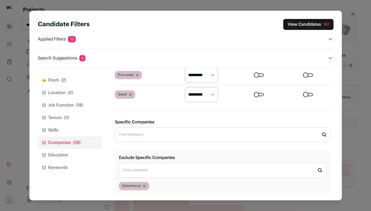
click at [305, 27] on button "View Candidates 142" at bounding box center [308, 24] width 50 height 11
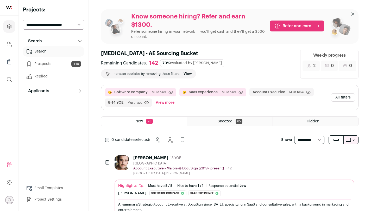
scroll to position [13, 0]
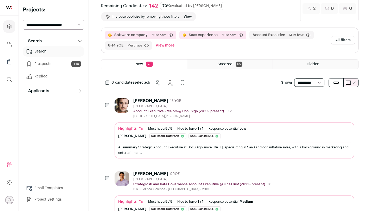
click at [235, 115] on div "David Ball 13 YOE Greater Chicago Area Account Executive - Majors @ DocuSign (2…" at bounding box center [234, 108] width 240 height 20
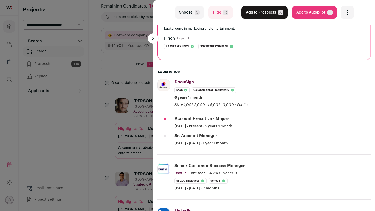
scroll to position [66, 0]
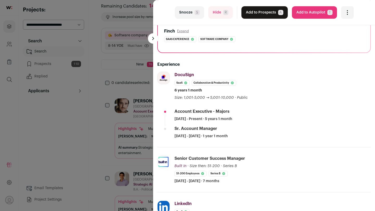
click at [123, 138] on div "last Snooze S Hide R Add to Prospects A Are you sure? David Ball is already in …" at bounding box center [187, 105] width 375 height 211
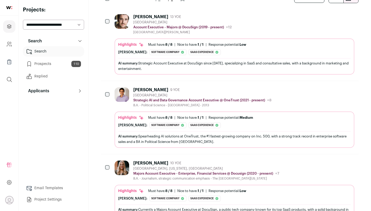
click at [168, 106] on div "B.A. - Political Science - Middlebury College - 2013" at bounding box center [202, 105] width 138 height 4
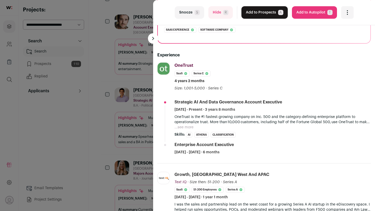
scroll to position [76, 0]
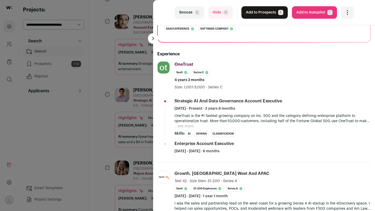
click at [180, 125] on button "...see more" at bounding box center [183, 126] width 19 height 5
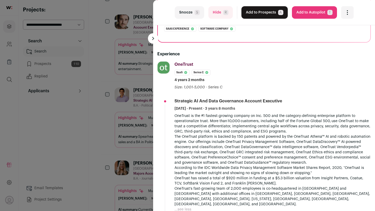
click at [114, 129] on div "last Snooze S Hide R Add to Prospects A Are you sure? Anthony Lee is already in…" at bounding box center [187, 105] width 375 height 211
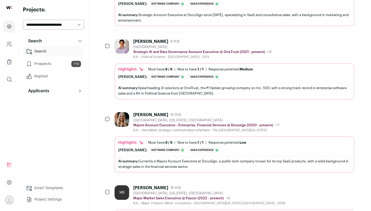
scroll to position [190, 0]
click at [180, 88] on div "AI summary: Spearheading AI solutions at OneTrust, the #1 fastest-growing compa…" at bounding box center [234, 90] width 232 height 11
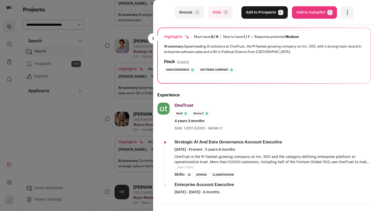
scroll to position [50, 0]
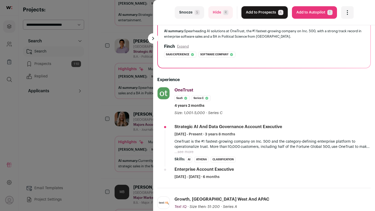
click at [114, 86] on div "last Snooze S Hide R Add to Prospects A Are you sure? Anthony Lee is already in…" at bounding box center [187, 105] width 375 height 211
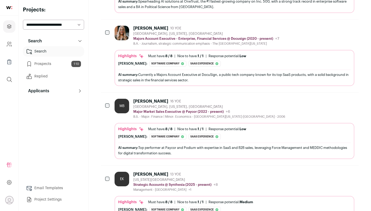
click at [140, 109] on div "Mike B. 16 YOE Salt Lake City, Utah, United States Major Market Sales Executive…" at bounding box center [209, 109] width 152 height 20
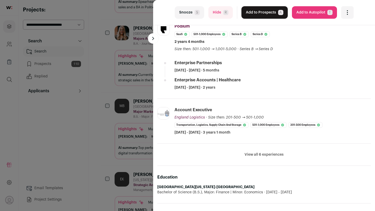
scroll to position [0, 0]
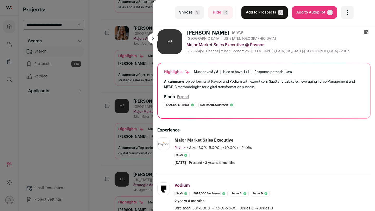
click at [248, 16] on button "Add to Prospects A" at bounding box center [264, 12] width 46 height 12
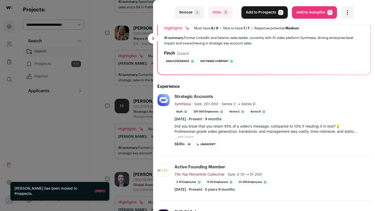
scroll to position [62, 0]
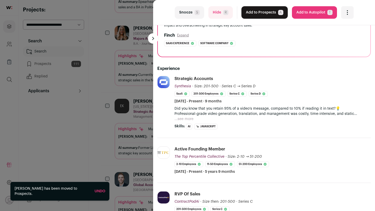
click at [102, 102] on div "last Snooze S Hide R Add to Prospects A Are you sure? Evan Kelsay is already in…" at bounding box center [187, 105] width 375 height 211
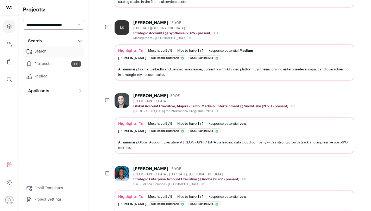
scroll to position [356, 0]
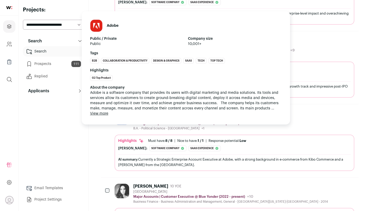
click at [172, 121] on div "Strategic Enterprise Account Executive @ Adobe (2022 - present) Adobe Public / …" at bounding box center [189, 123] width 112 height 5
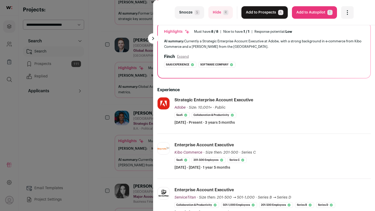
scroll to position [65, 0]
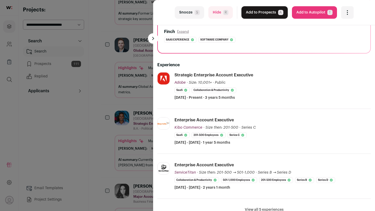
click at [99, 137] on div "last Snooze S Hide R Add to Prospects A Are you sure? Cale Elliott is already i…" at bounding box center [187, 105] width 375 height 211
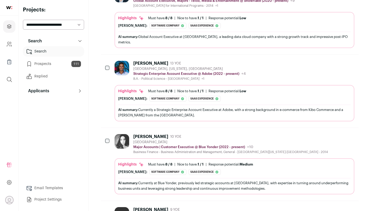
scroll to position [462, 0]
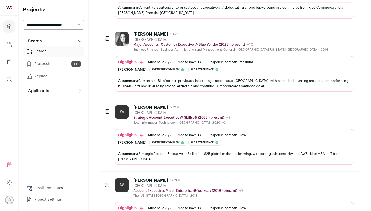
click at [170, 129] on div "Highlights Must have: 8 / 8 How many must haves have been fulfilled? | Nice to …" at bounding box center [234, 147] width 240 height 36
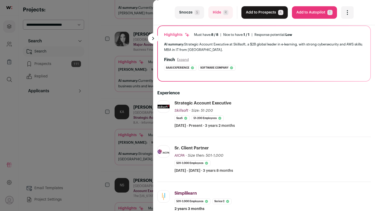
scroll to position [0, 0]
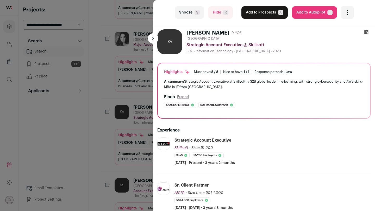
click at [253, 15] on button "Add to Prospects A" at bounding box center [264, 12] width 46 height 12
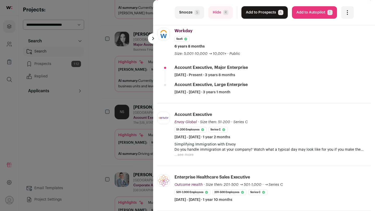
scroll to position [111, 0]
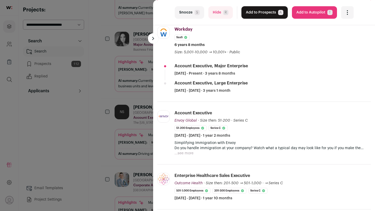
click at [126, 152] on div "last Snooze S Hide R Add to Prospects A Are you sure? Nick Schlie is already in…" at bounding box center [187, 105] width 375 height 211
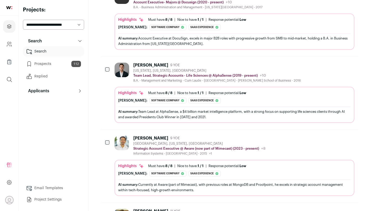
scroll to position [825, 0]
click at [275, 146] on div "Ben Frymier 9 YOE St Augustine, Florida, United States Strategic Account Execut…" at bounding box center [234, 146] width 240 height 20
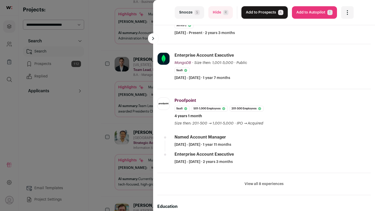
scroll to position [139, 0]
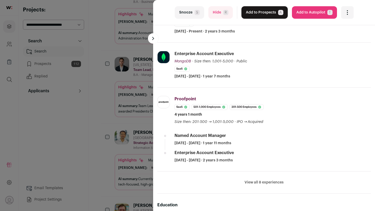
click at [110, 167] on div "last Snooze S Hide R Add to Prospects A Are you sure? Ben Frymier is already in…" at bounding box center [187, 105] width 375 height 211
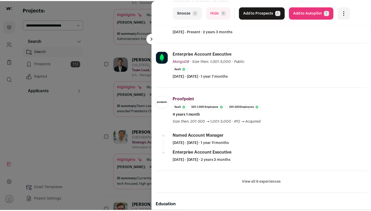
scroll to position [825, 0]
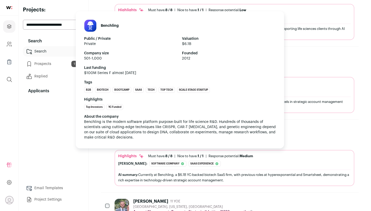
click at [172, 131] on div "About the company Benchling is the modern software platform purpose-built for l…" at bounding box center [179, 127] width 191 height 26
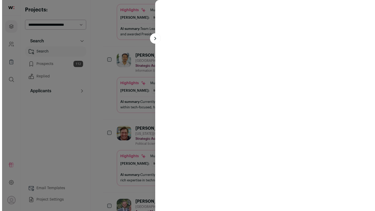
scroll to position [901, 0]
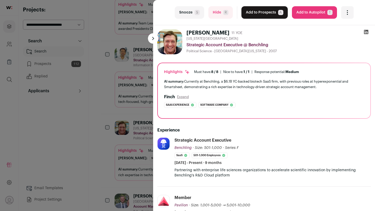
click at [104, 143] on div "last Snooze S Hide R Add to Prospects A Are you sure? Michael Fontneau is alrea…" at bounding box center [187, 105] width 375 height 211
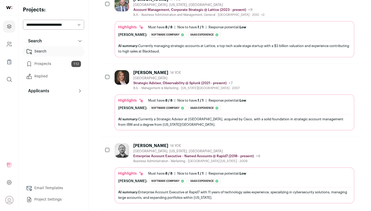
click at [164, 86] on div "Jenny Lucas 14 YOE Atlanta Metropolitan Area Strategic Advisor, Observability @…" at bounding box center [234, 100] width 240 height 60
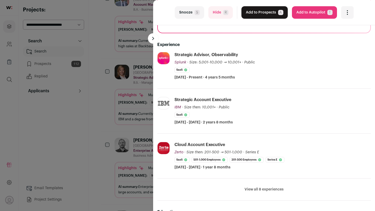
scroll to position [92, 0]
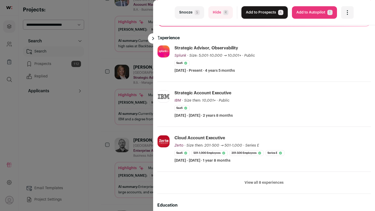
click at [251, 180] on li "View all 8 experiences View less" at bounding box center [263, 183] width 213 height 22
click at [251, 183] on button "View all 8 experiences" at bounding box center [263, 182] width 39 height 5
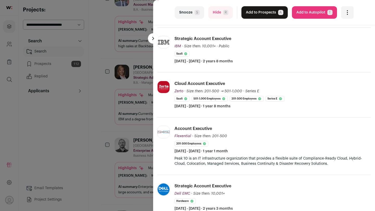
scroll to position [0, 0]
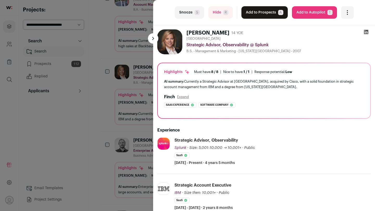
click at [254, 12] on button "Add to Prospects A" at bounding box center [264, 12] width 46 height 12
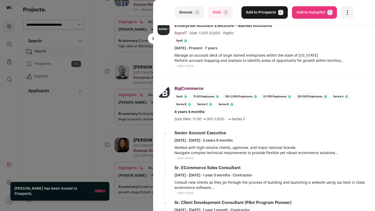
scroll to position [115, 0]
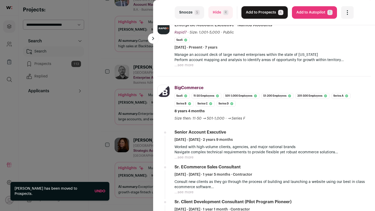
click at [104, 106] on div "last Snooze S Hide R Add to Prospects A Are you sure? Robert King is already in…" at bounding box center [187, 105] width 375 height 211
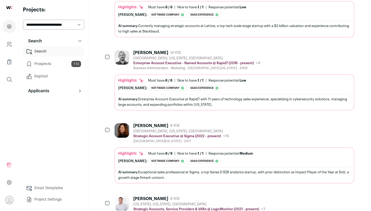
click at [125, 128] on img at bounding box center [121, 130] width 15 height 15
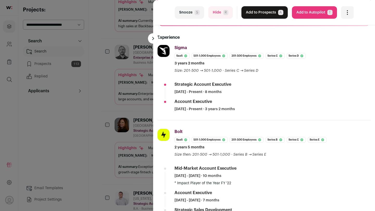
scroll to position [93, 0]
click at [248, 17] on button "Add to Prospects A" at bounding box center [264, 12] width 46 height 12
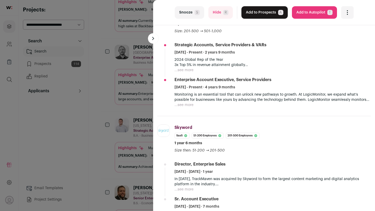
scroll to position [173, 0]
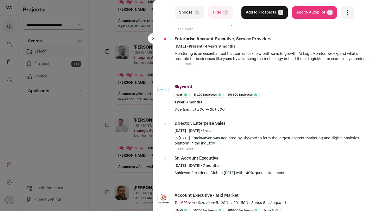
click at [86, 162] on div "last Snooze S Hide R Add to Prospects A Are you sure? Matthew Hoy is already in…" at bounding box center [187, 105] width 375 height 211
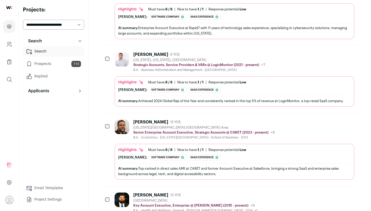
scroll to position [1202, 0]
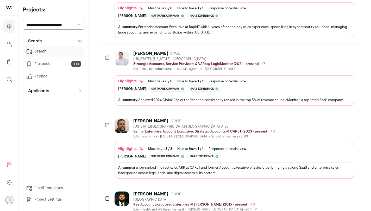
click at [169, 130] on p "Senior Enterprise Account Executive, Strategic Accounts @ CARET (2023 - present)" at bounding box center [200, 132] width 135 height 4
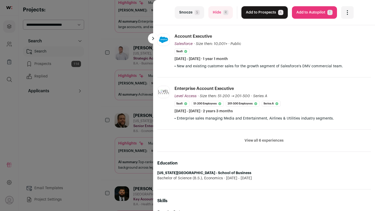
scroll to position [202, 0]
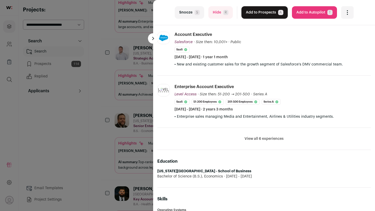
click at [269, 137] on button "View all 6 experiences" at bounding box center [263, 138] width 39 height 5
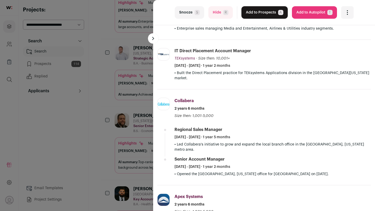
scroll to position [305, 0]
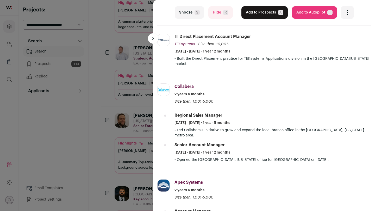
click at [265, 14] on button "Add to Prospects A" at bounding box center [264, 12] width 46 height 12
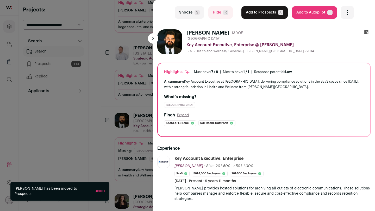
click at [113, 121] on div "last Snooze S Hide R Add to Prospects A Are you sure? Christopher Sauro is alre…" at bounding box center [187, 105] width 375 height 211
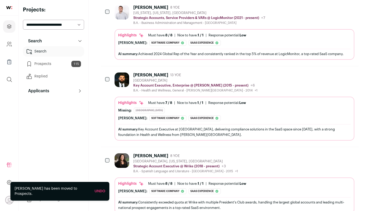
scroll to position [1249, 0]
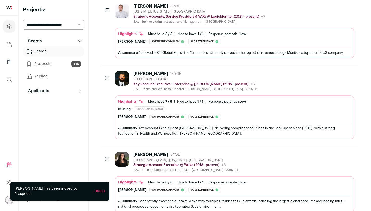
click at [117, 72] on img at bounding box center [121, 78] width 15 height 15
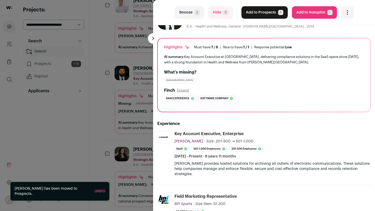
scroll to position [48, 0]
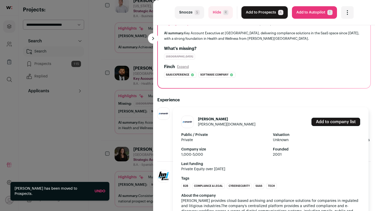
click at [163, 112] on img at bounding box center [163, 114] width 12 height 12
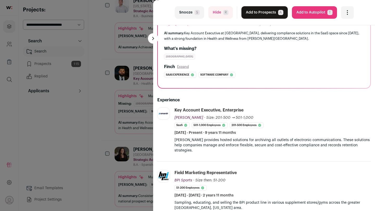
click at [123, 117] on div "last Snooze S Hide R Add to Prospects A Are you sure? Christopher Sauro is alre…" at bounding box center [187, 105] width 375 height 211
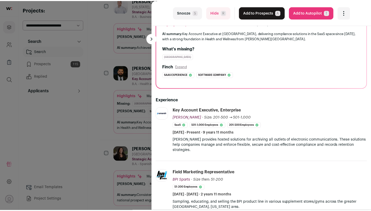
scroll to position [1249, 0]
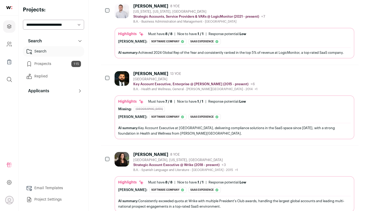
click at [114, 156] on img at bounding box center [121, 159] width 15 height 15
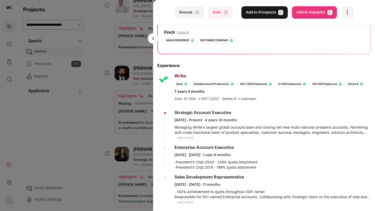
scroll to position [66, 0]
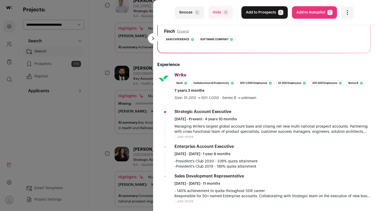
click at [133, 135] on div "last Snooze S Hide R Add to Prospects A Are you sure? Kayli Stenstrom is alread…" at bounding box center [187, 105] width 375 height 211
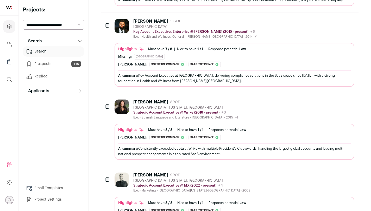
click at [164, 124] on div "Highlights Must have: 8 / 8 How many must haves have been fulfilled? | Nice to …" at bounding box center [234, 142] width 240 height 36
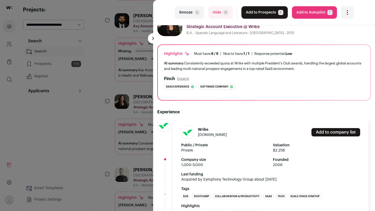
scroll to position [20, 0]
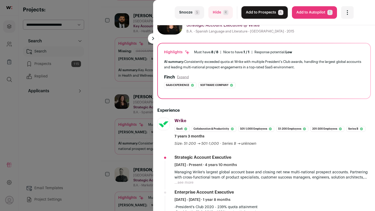
click at [127, 163] on div "last Snooze S Hide R Add to Prospects A Are you sure? Kayli Stenstrom is alread…" at bounding box center [187, 105] width 375 height 211
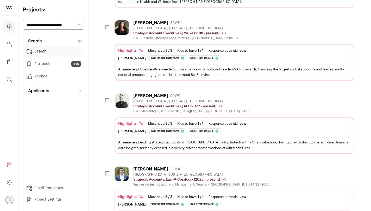
click at [170, 122] on span "8 / 8" at bounding box center [168, 123] width 7 height 3
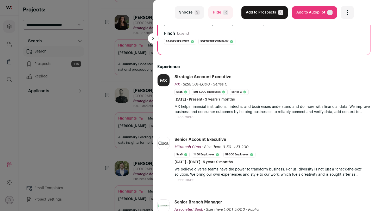
scroll to position [68, 0]
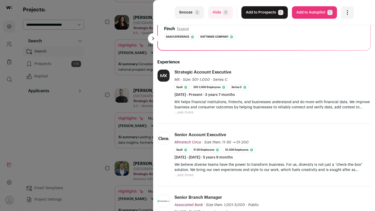
click at [130, 129] on div "last Snooze S Hide R Add to Prospects A Are you sure? Matthew Boivin is already…" at bounding box center [187, 105] width 375 height 211
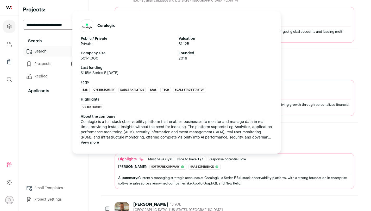
click at [135, 136] on div "About the company Coralogix is a full-stack observability platform that enables…" at bounding box center [176, 129] width 191 height 31
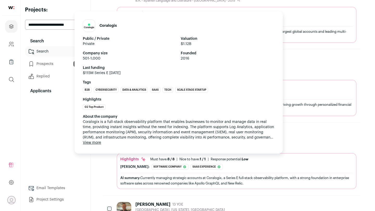
scroll to position [1412, 0]
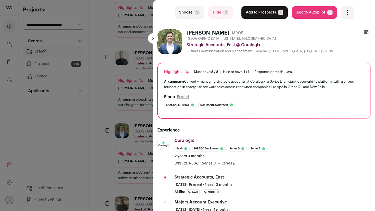
click at [127, 108] on div "last Snooze S Hide R Add to Prospects A Are you sure? Matt White is already in …" at bounding box center [187, 105] width 375 height 211
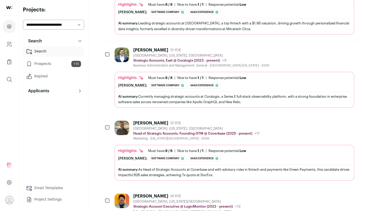
click at [126, 123] on img at bounding box center [121, 128] width 15 height 15
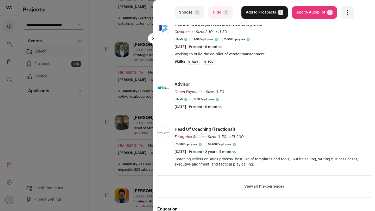
scroll to position [117, 0]
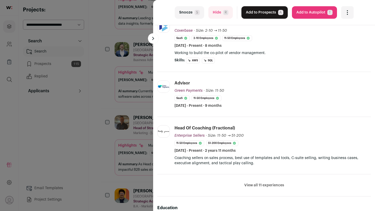
click at [252, 183] on button "View all 11 experiences" at bounding box center [264, 185] width 40 height 5
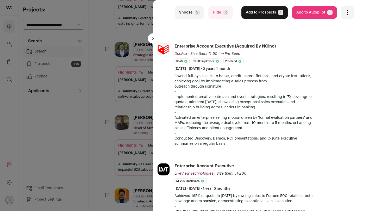
scroll to position [0, 0]
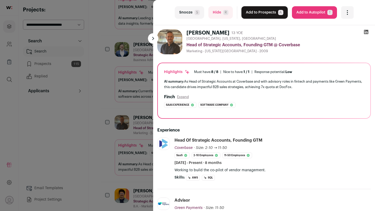
click at [266, 15] on button "Add to Prospects A" at bounding box center [264, 12] width 46 height 12
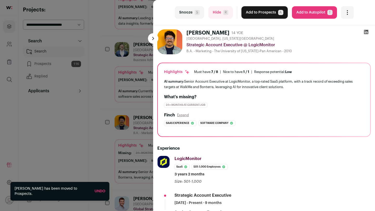
click at [91, 153] on div "last Snooze S Hide R Add to Prospects A Are you sure? Julio Cesar Rodriguez is …" at bounding box center [187, 105] width 375 height 211
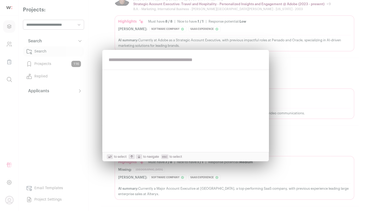
scroll to position [3619, 0]
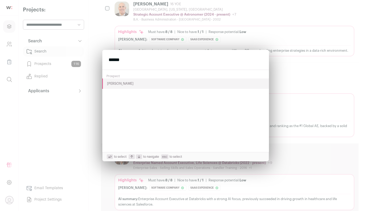
type input "******"
click at [221, 83] on button "[PERSON_NAME]" at bounding box center [185, 84] width 166 height 10
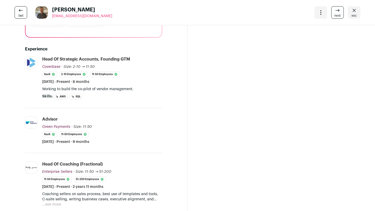
scroll to position [108, 0]
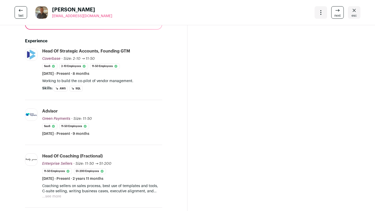
click at [320, 8] on div "Open dropdown" at bounding box center [320, 12] width 12 height 12
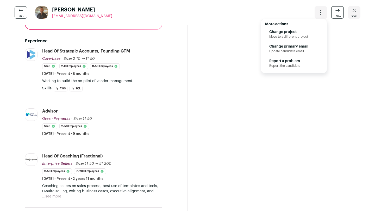
click at [304, 35] on li "Change project Move to a different project" at bounding box center [293, 34] width 49 height 15
click at [294, 33] on span "Change project" at bounding box center [288, 31] width 39 height 5
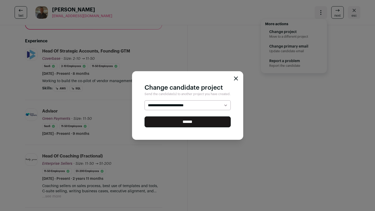
click at [200, 105] on select "**********" at bounding box center [187, 105] width 86 height 10
select select "*****"
click at [144, 100] on select "**********" at bounding box center [187, 105] width 86 height 10
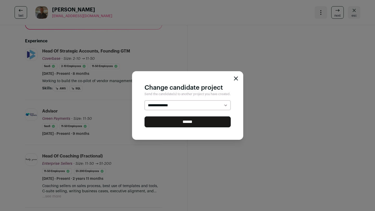
click at [186, 122] on input "******" at bounding box center [187, 122] width 86 height 11
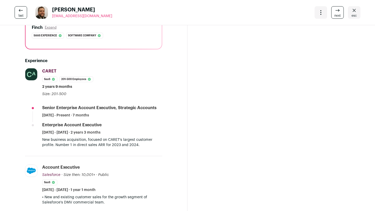
click at [353, 14] on link "esc" at bounding box center [353, 12] width 12 height 12
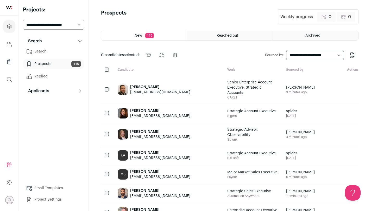
click at [45, 53] on link "Search" at bounding box center [53, 51] width 61 height 10
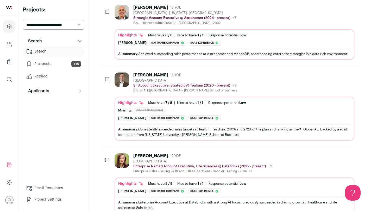
scroll to position [3616, 0]
click at [247, 116] on div "Finch: Software company The current company, Tealium, is tagged as a SaaS compa…" at bounding box center [234, 119] width 232 height 6
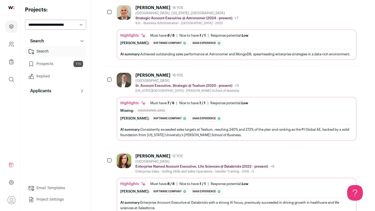
scroll to position [3609, 0]
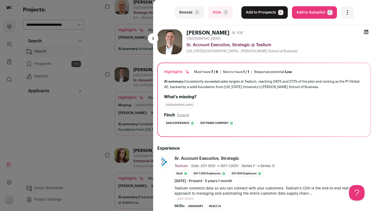
click at [267, 15] on button "Add to Prospects A" at bounding box center [264, 12] width 46 height 12
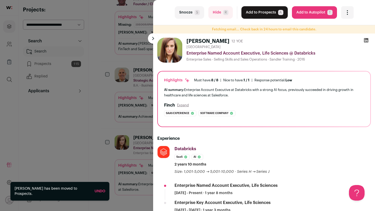
scroll to position [3536, 0]
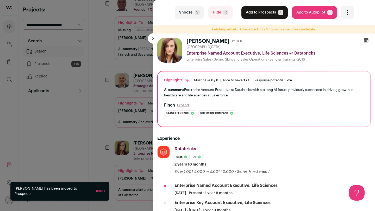
click at [112, 74] on div "last Snooze S Hide R Add to Prospects A Are you sure? Dana Zahoruiko is already…" at bounding box center [187, 105] width 375 height 211
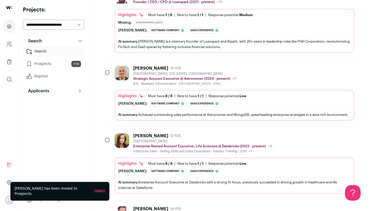
scroll to position [3554, 0]
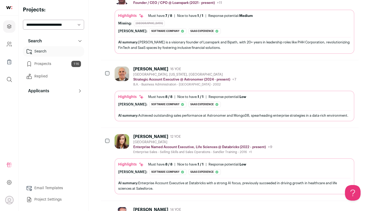
click at [218, 82] on div "B.A. - Business Administration - Framingham State University - 2002" at bounding box center [184, 84] width 103 height 4
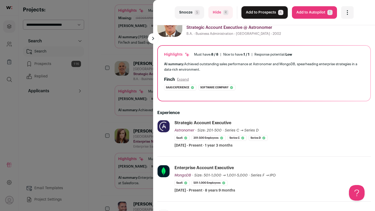
scroll to position [21, 0]
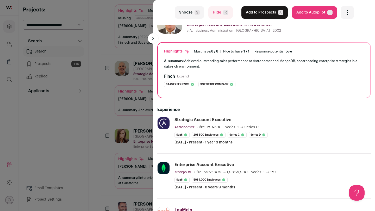
click at [264, 13] on button "Add to Prospects A" at bounding box center [264, 12] width 46 height 12
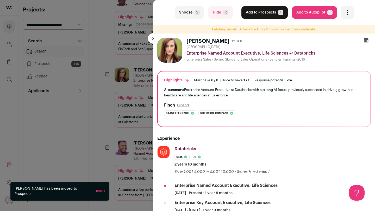
click at [125, 108] on div "last Snooze S Hide R Add to Prospects A Are you sure? Dana Zahoruiko is already…" at bounding box center [187, 105] width 375 height 211
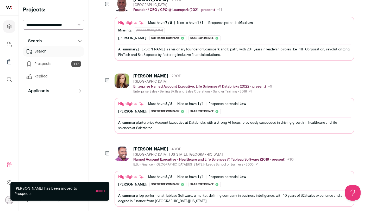
scroll to position [3543, 0]
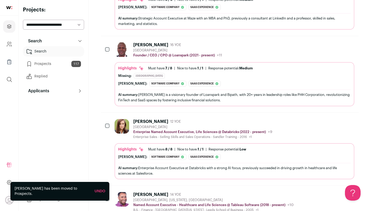
click at [197, 125] on div "Greater Boston" at bounding box center [202, 127] width 139 height 4
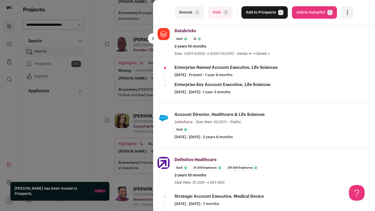
scroll to position [118, 0]
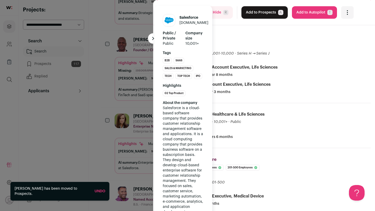
click at [119, 130] on div "last Snooze S Hide R Add to Prospects A Are you sure? Dana Zahoruiko is already…" at bounding box center [187, 105] width 375 height 211
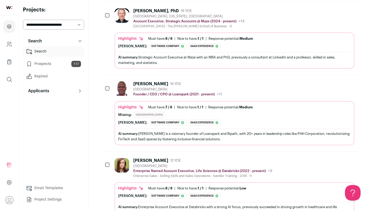
click at [165, 112] on div "Missing: United States" at bounding box center [234, 115] width 232 height 6
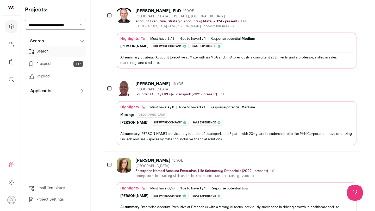
scroll to position [3456, 0]
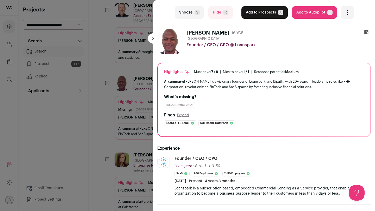
click at [178, 9] on button "Snooze S" at bounding box center [189, 12] width 29 height 12
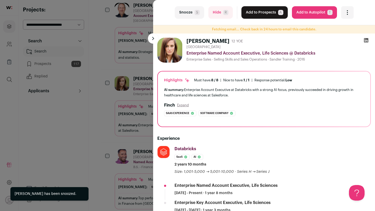
click at [117, 78] on div "last Snooze S Hide R Add to Prospects A Are you sure? Dana Zahoruiko is already…" at bounding box center [187, 105] width 375 height 211
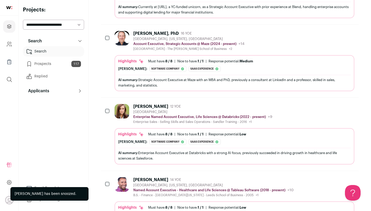
scroll to position [3410, 0]
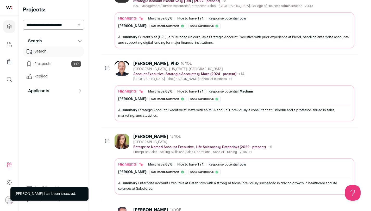
click at [149, 77] on div "Duke University - The Fuqua School of Business +2 Stony Brook University Califo…" at bounding box center [188, 79] width 111 height 4
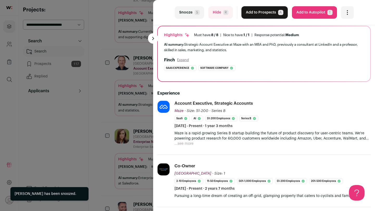
scroll to position [40, 0]
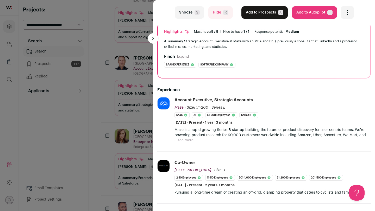
click at [133, 73] on div "last Snooze S Hide R Add to Prospects A Are you sure? Forest Baker, PhD is alre…" at bounding box center [187, 105] width 375 height 211
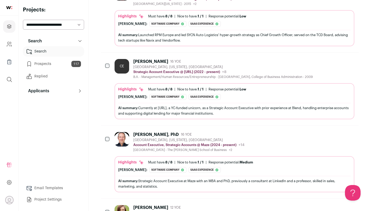
scroll to position [3333, 0]
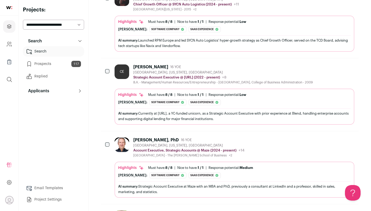
click at [133, 80] on div "B.A. - Management/Human Resources/Entrepreneurship - Loyola Marymount Universit…" at bounding box center [222, 82] width 179 height 4
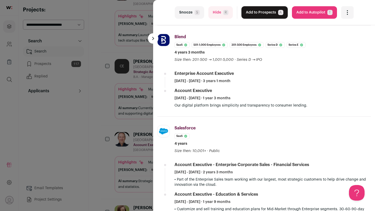
scroll to position [166, 0]
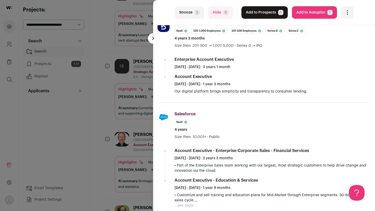
click at [119, 81] on div "last Snooze S Hide R Add to Prospects A Are you sure? Chris Etterman is already…" at bounding box center [187, 105] width 375 height 211
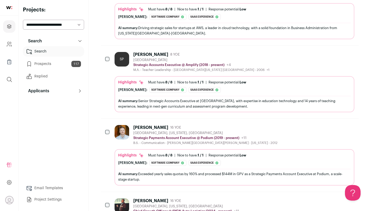
scroll to position [3111, 0]
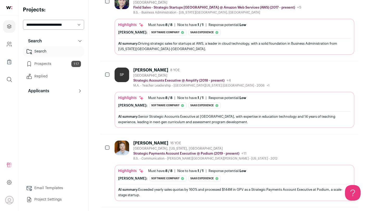
click at [133, 78] on div "SP Stacey Phillips 8 YOE Greater Chicago Area Strategic Accounts Executive @ Am…" at bounding box center [234, 98] width 240 height 60
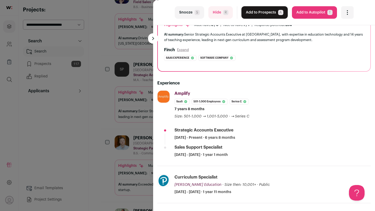
scroll to position [61, 0]
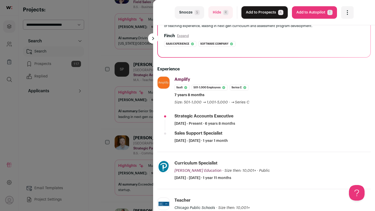
click at [122, 92] on div "last Snooze S Hide R Add to Prospects A Are you sure? Stacey Phillips is alread…" at bounding box center [187, 105] width 375 height 211
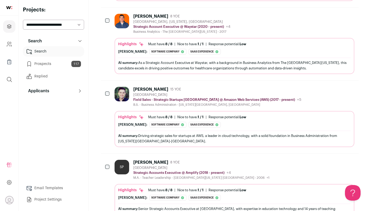
scroll to position [3014, 0]
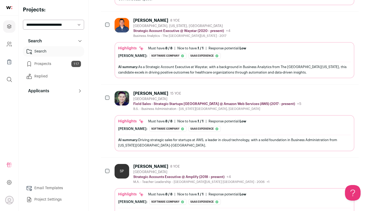
click at [122, 92] on img at bounding box center [121, 98] width 15 height 15
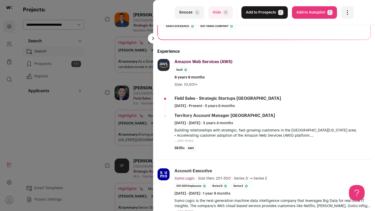
scroll to position [81, 0]
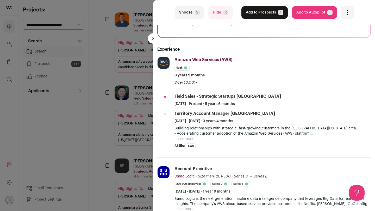
click at [125, 98] on div "last Snooze S Hide R Add to Prospects A Are you sure? Isaac York is already in …" at bounding box center [187, 105] width 375 height 211
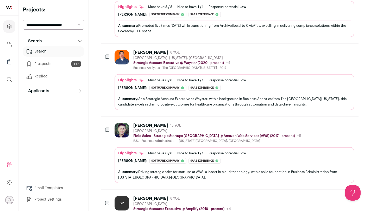
scroll to position [2972, 0]
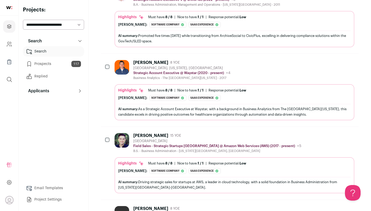
click at [138, 76] on div "Business Analytics - The University of Kansas - 2017" at bounding box center [181, 78] width 97 height 4
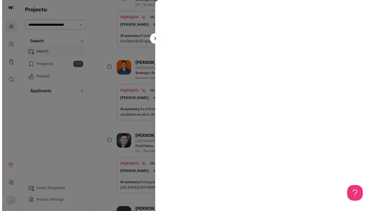
scroll to position [2966, 0]
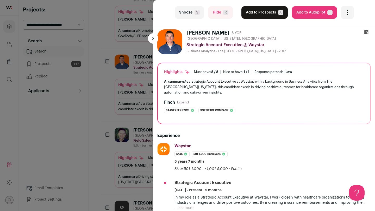
click at [125, 86] on div "last Snooze S Hide R Add to Prospects A Are you sure? Colin Panowicz is already…" at bounding box center [187, 105] width 375 height 211
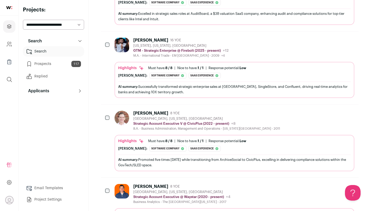
scroll to position [2847, 0]
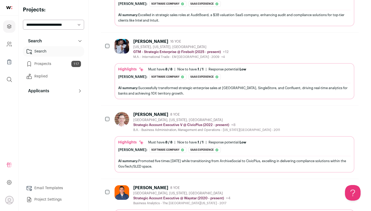
click at [156, 118] on div "Durham, North Carolina, United States" at bounding box center [206, 120] width 147 height 4
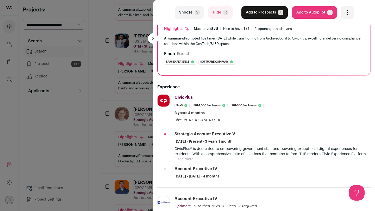
scroll to position [67, 0]
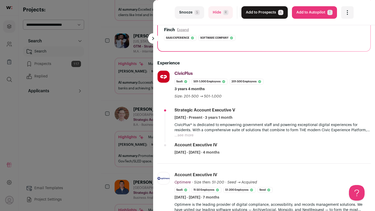
click at [185, 136] on button "...see more" at bounding box center [183, 135] width 19 height 5
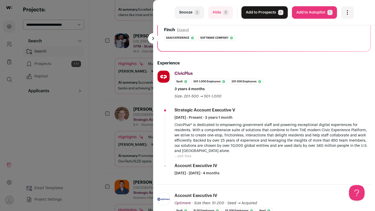
click at [119, 114] on div "last Snooze S Hide R Add to Prospects A Are you sure? Shaun Jernigan is already…" at bounding box center [187, 105] width 375 height 211
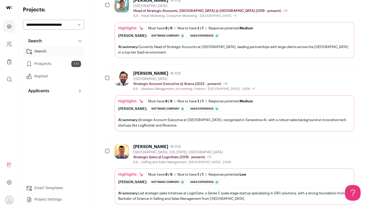
click at [129, 115] on div "AI summary: Strategic Account Executive at Aisera, recognized in Generative AI,…" at bounding box center [234, 122] width 232 height 15
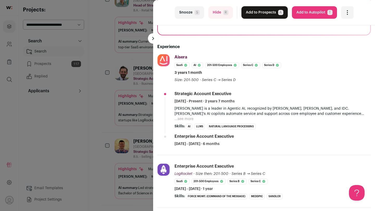
scroll to position [84, 0]
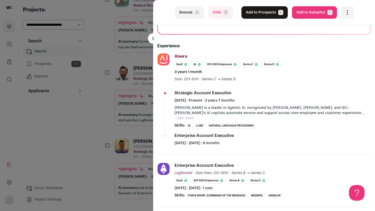
click at [256, 9] on button "Add to Prospects A" at bounding box center [264, 12] width 46 height 12
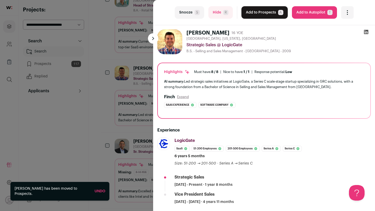
click at [130, 96] on div "last Snooze S Hide R Add to Prospects A Are you sure? Mike Newlin is already in…" at bounding box center [187, 105] width 375 height 211
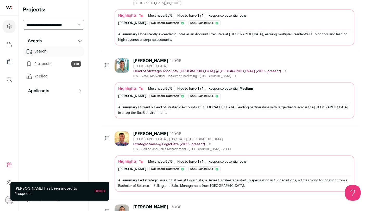
scroll to position [2531, 0]
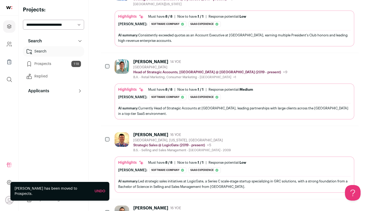
click at [154, 83] on div "Highlights Must have: 8 / 8 How many must haves have been fulfilled? | Nice to …" at bounding box center [234, 101] width 240 height 36
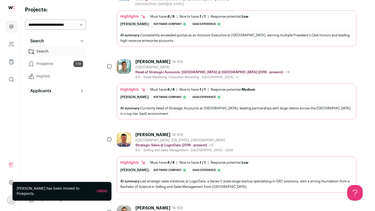
scroll to position [2524, 0]
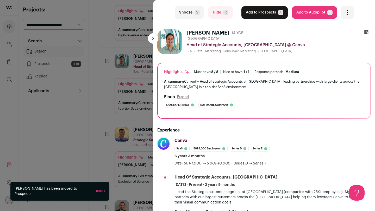
click at [116, 79] on div "last Snooze S Hide R Add to Prospects A Are you sure? James Brady is already in…" at bounding box center [187, 105] width 375 height 211
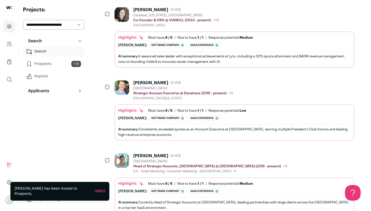
scroll to position [2436, 0]
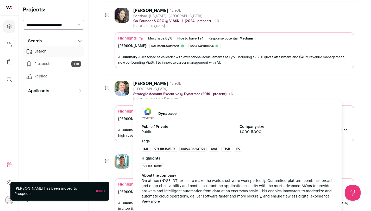
click at [155, 99] on div "Dynatrace Public / Private Public Company size 1,000-5,000 Tags B2B Cybersecuri…" at bounding box center [237, 155] width 208 height 113
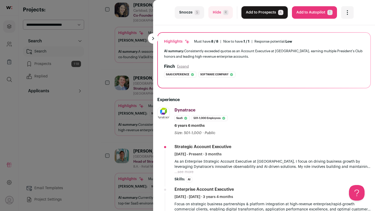
scroll to position [40, 0]
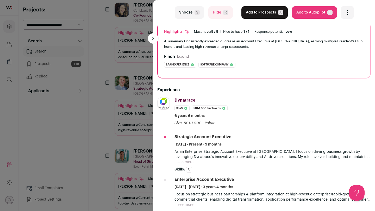
click at [122, 108] on div "last Snooze S Hide R Add to Prospects A Are you sure? Jacob Szyndlar is already…" at bounding box center [187, 105] width 375 height 211
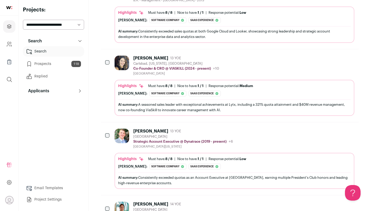
scroll to position [2372, 0]
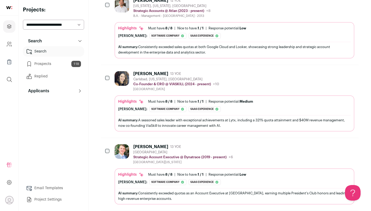
click at [142, 99] on icon at bounding box center [141, 101] width 5 height 5
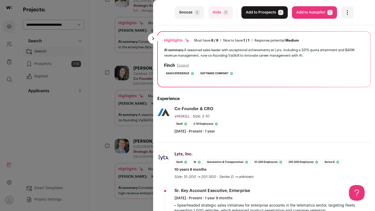
scroll to position [34, 0]
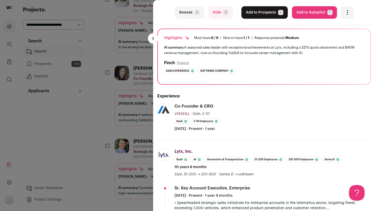
click at [193, 15] on button "Snooze S" at bounding box center [189, 12] width 29 height 12
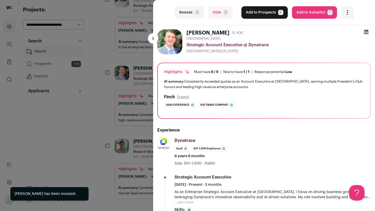
click at [125, 52] on div "last Snooze S Hide R Add to Prospects A Are you sure? Jacob Szyndlar is already…" at bounding box center [187, 105] width 375 height 211
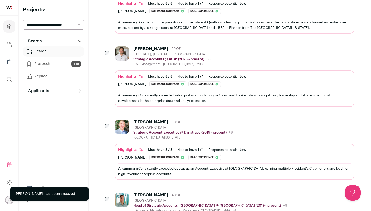
scroll to position [2324, 0]
click at [125, 52] on img at bounding box center [121, 54] width 15 height 15
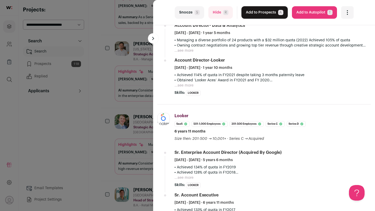
scroll to position [0, 0]
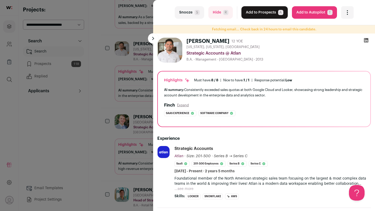
click at [266, 10] on button "Add to Prospects A" at bounding box center [264, 12] width 46 height 12
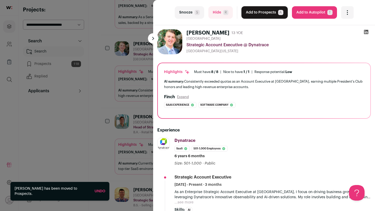
click at [111, 103] on div "last Snooze S Hide R Add to Prospects A Are you sure? Jacob Szyndlar is already…" at bounding box center [187, 105] width 375 height 211
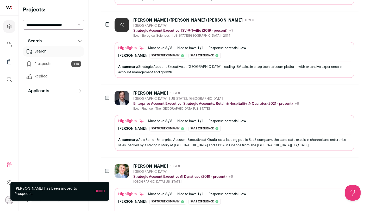
scroll to position [2204, 0]
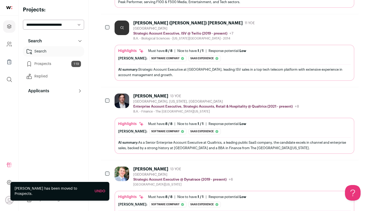
click at [137, 100] on div "[GEOGRAPHIC_DATA], [US_STATE], [GEOGRAPHIC_DATA]" at bounding box center [216, 102] width 166 height 4
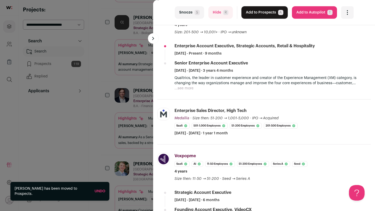
scroll to position [0, 0]
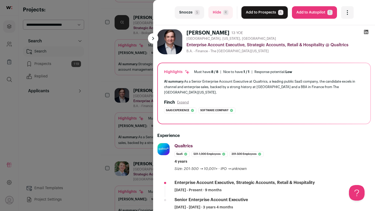
click at [263, 8] on button "Add to Prospects A" at bounding box center [264, 12] width 46 height 12
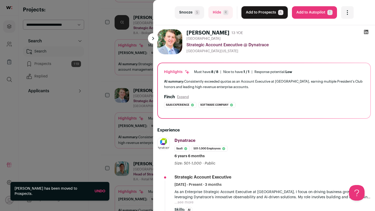
click at [107, 89] on div "last Snooze S Hide R Add to Prospects A Are you sure? Jacob Szyndlar is already…" at bounding box center [187, 105] width 375 height 211
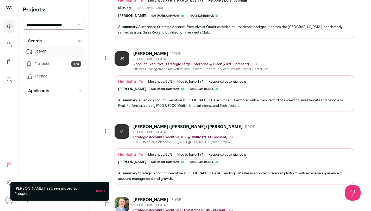
scroll to position [2098, 0]
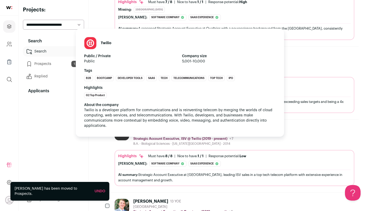
click at [152, 137] on p "Strategic Account Executive, ISV @ Twilio (2019 - present)" at bounding box center [180, 139] width 94 height 4
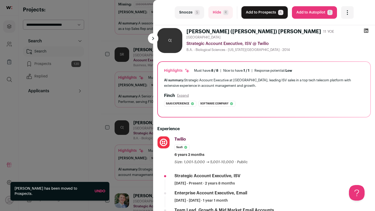
scroll to position [0, 0]
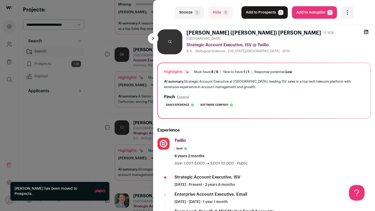
click at [260, 16] on button "Add to Prospects A" at bounding box center [264, 12] width 46 height 12
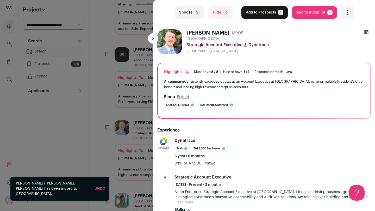
click at [116, 105] on div "last Snooze S Hide R Add to Prospects A Are you sure? Jacob Szyndlar is already…" at bounding box center [187, 105] width 375 height 211
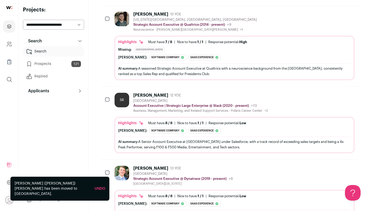
click at [130, 104] on div "SR" at bounding box center [122, 103] width 17 height 20
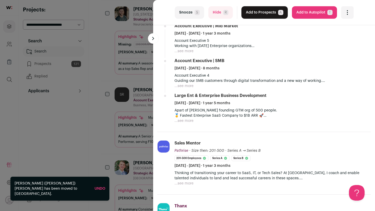
scroll to position [244, 0]
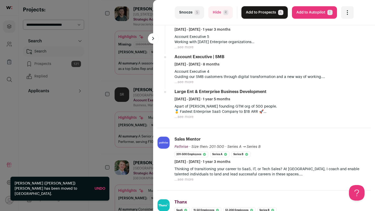
click at [114, 121] on div "last Snooze S Hide R Add to Prospects A Are you sure? Sean Reape is already in …" at bounding box center [187, 105] width 375 height 211
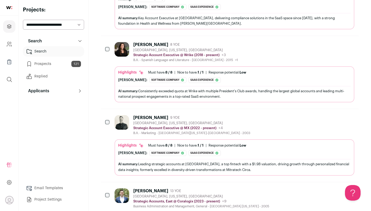
scroll to position [1358, 0]
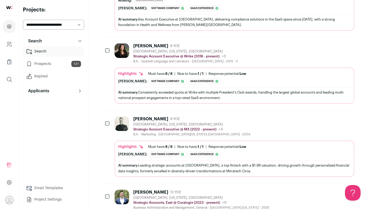
click at [59, 65] on link "Prospects 121" at bounding box center [53, 64] width 61 height 10
